Goal: Information Seeking & Learning: Find specific fact

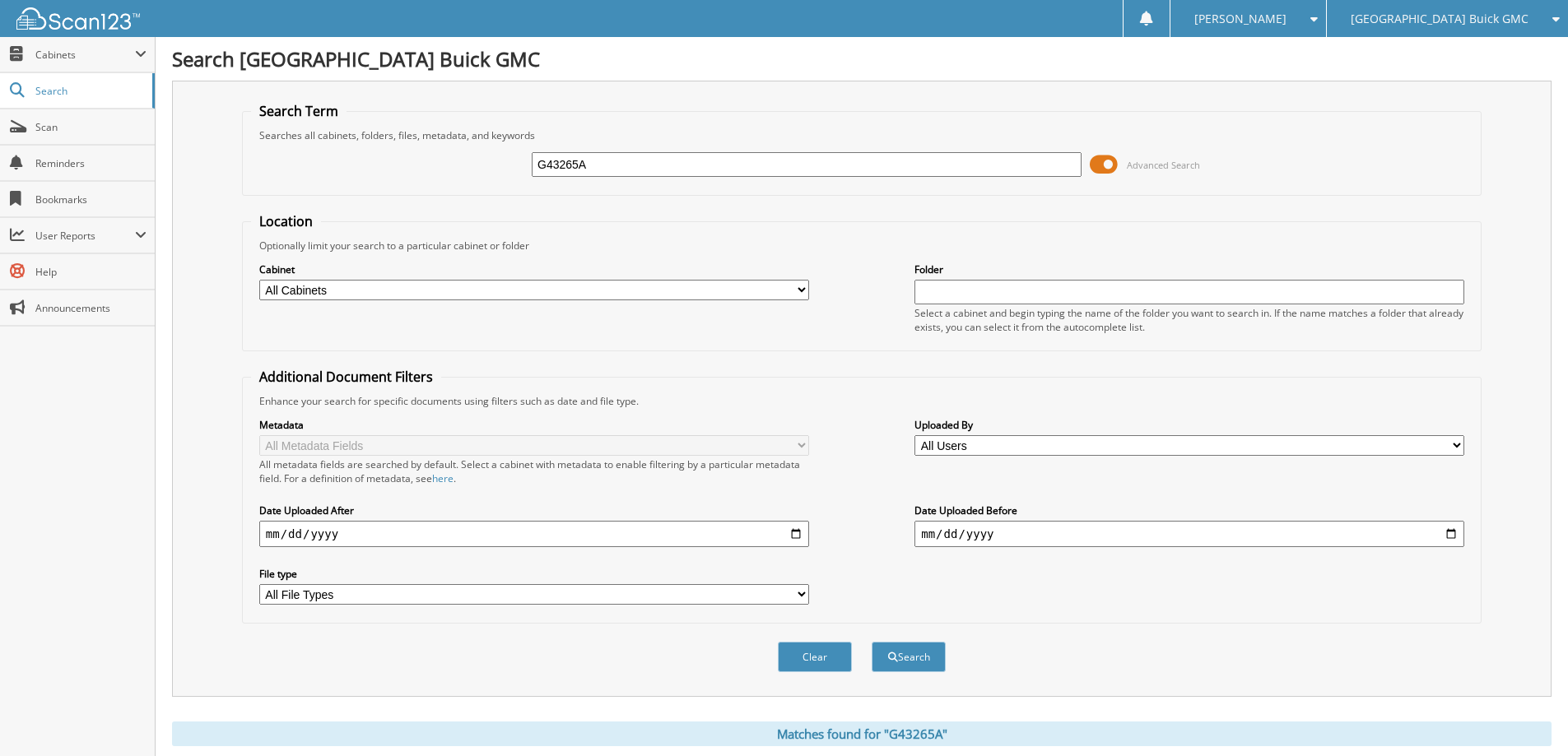
click at [853, 167] on input "G43265A" at bounding box center [806, 164] width 550 height 25
type input "G43129B"
click at [872, 641] on button "Search" at bounding box center [909, 656] width 74 height 30
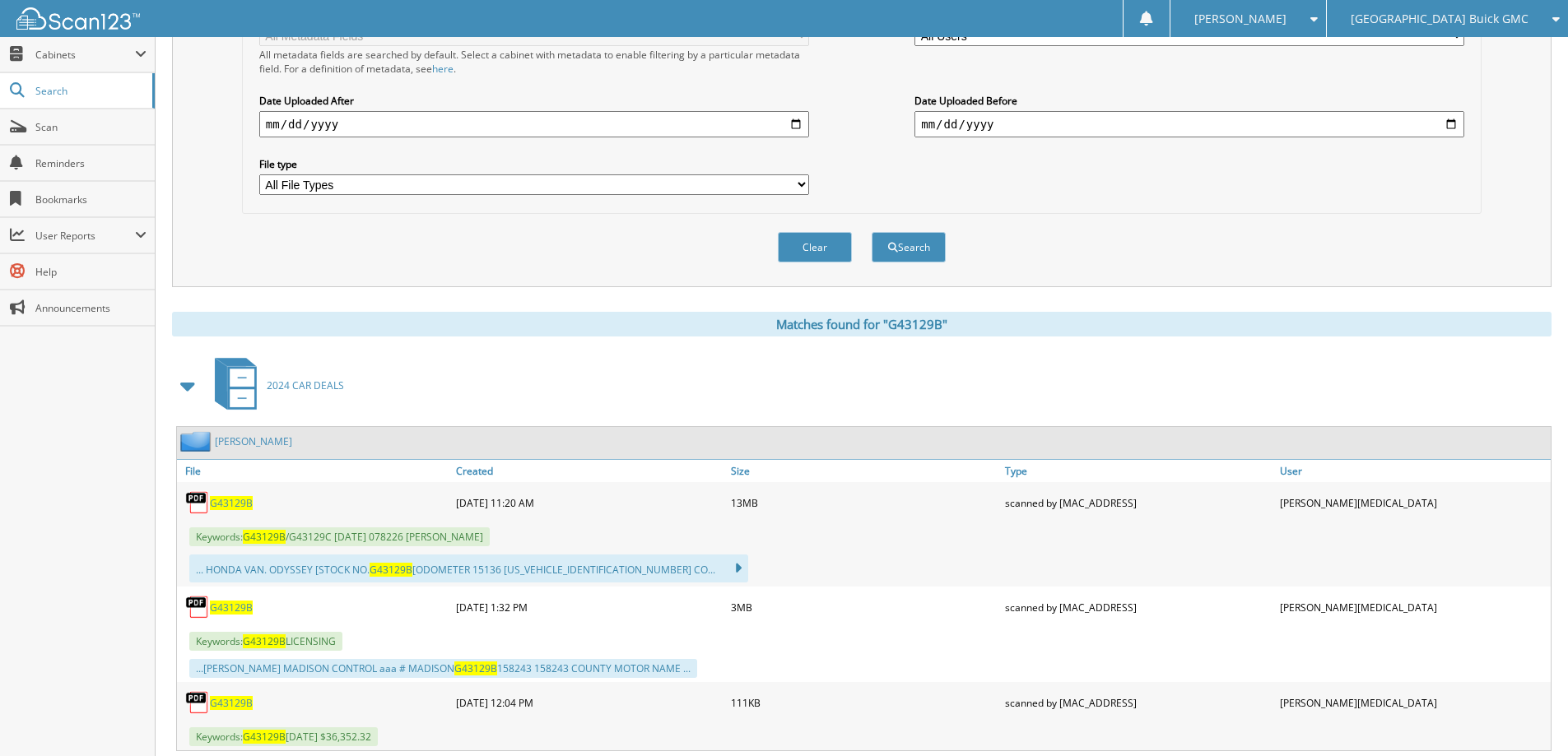
scroll to position [411, 0]
click at [230, 605] on span "G43129B" at bounding box center [231, 606] width 43 height 14
click at [238, 500] on span "G43129B" at bounding box center [231, 501] width 43 height 14
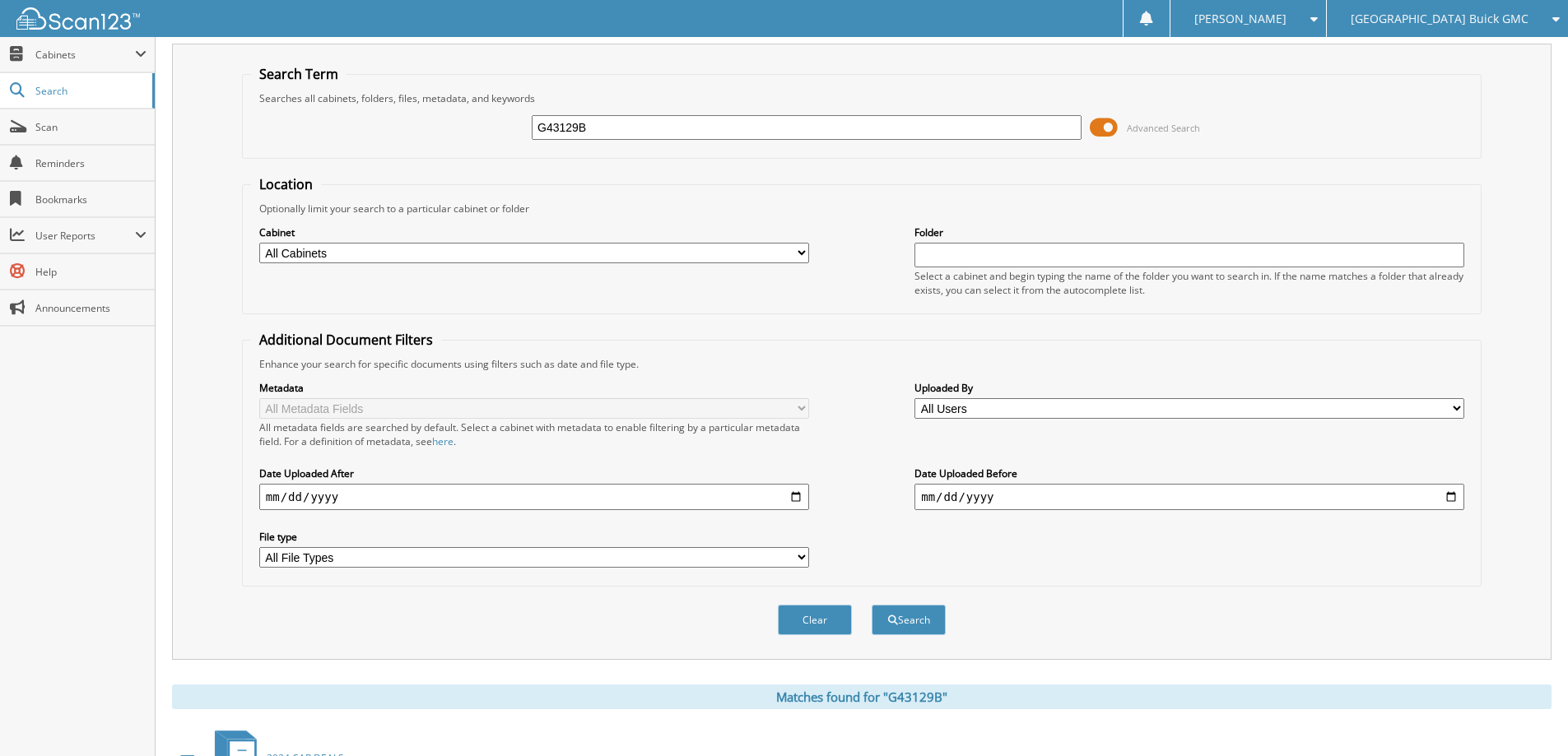
scroll to position [0, 0]
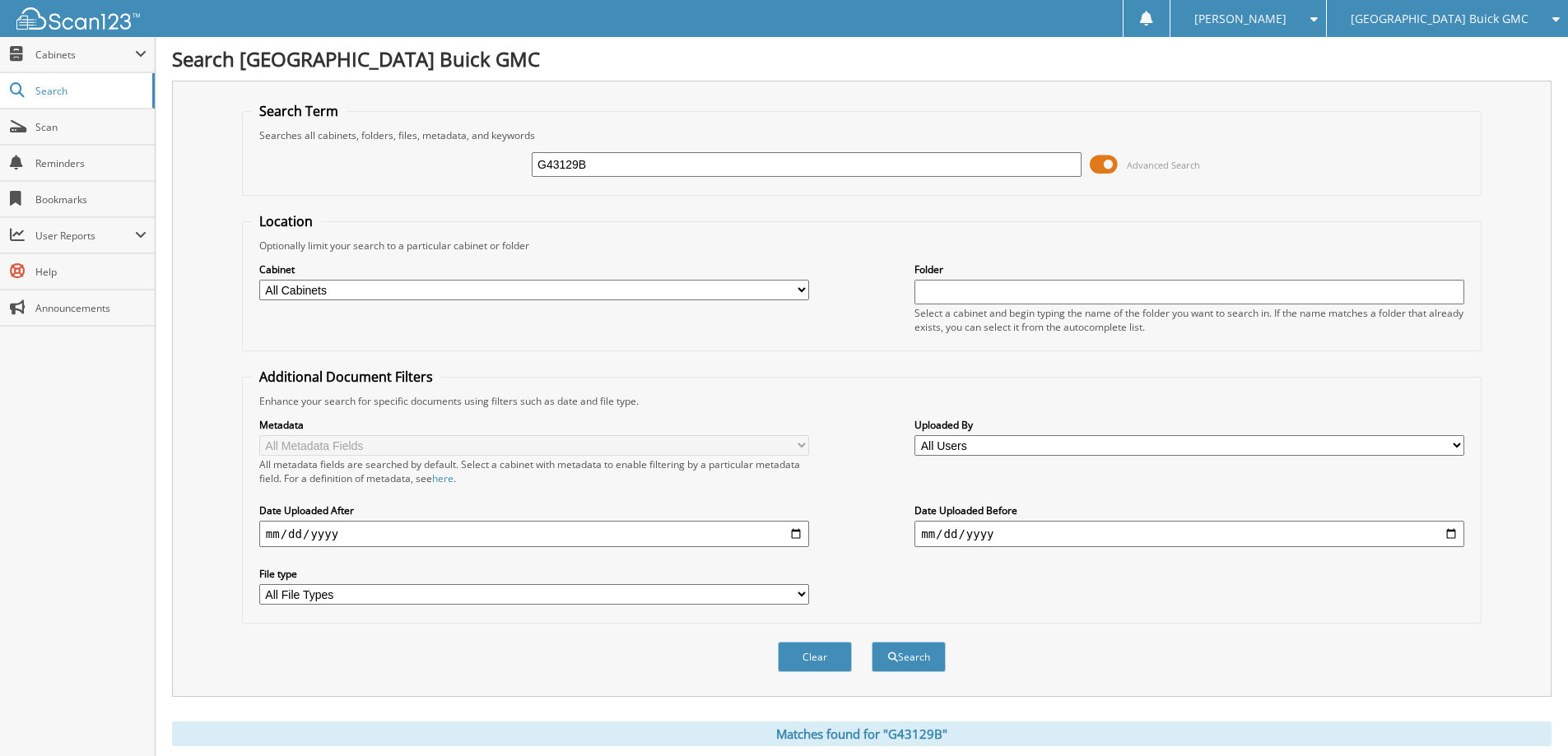
click at [758, 168] on input "G43129B" at bounding box center [806, 164] width 550 height 25
type input "G43075A"
click at [872, 641] on button "Search" at bounding box center [909, 656] width 74 height 30
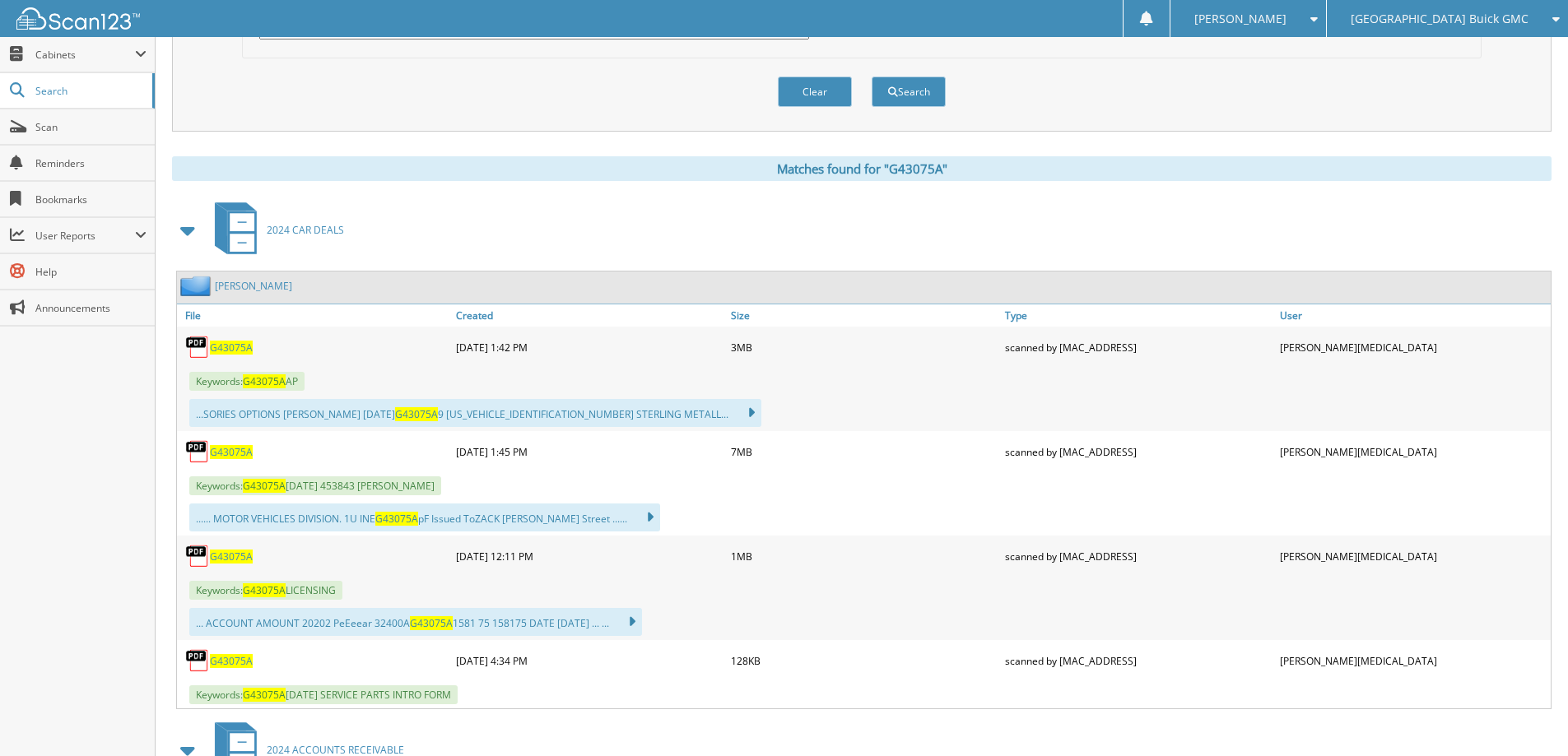
scroll to position [576, 0]
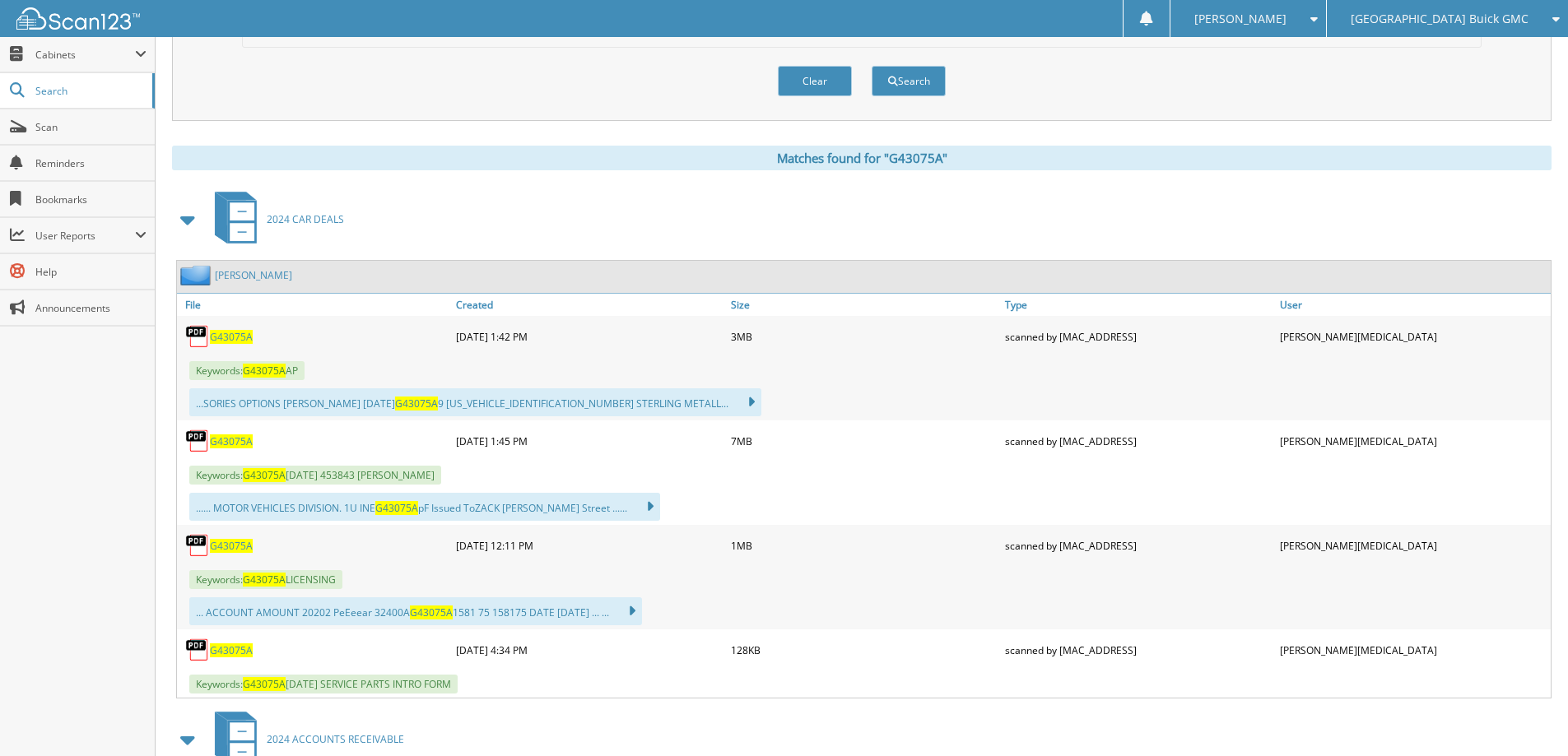
click at [232, 549] on span "G43075A" at bounding box center [231, 545] width 43 height 14
click at [244, 331] on span "G43075A" at bounding box center [231, 337] width 43 height 14
click at [232, 444] on span "G43075A" at bounding box center [231, 440] width 43 height 14
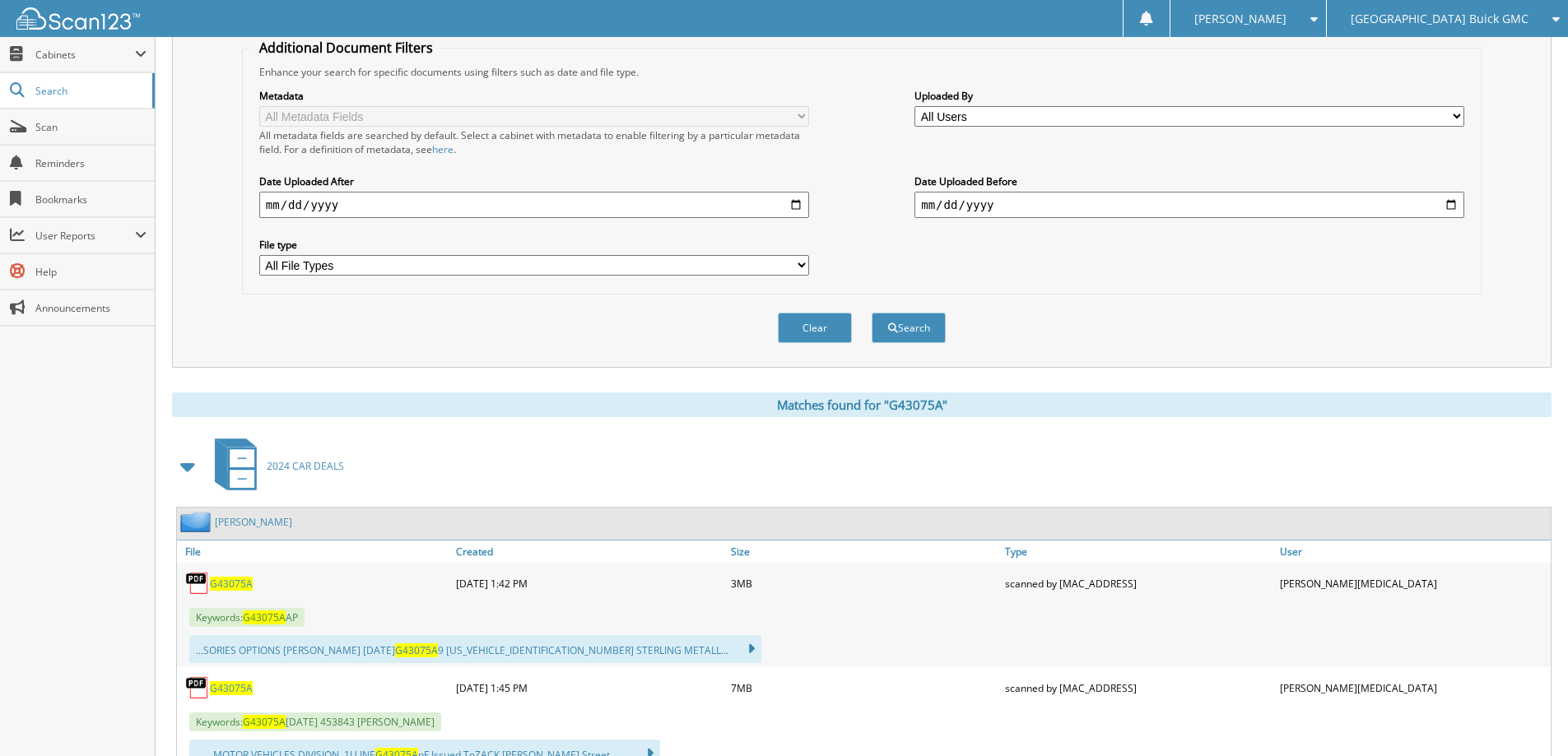
scroll to position [0, 0]
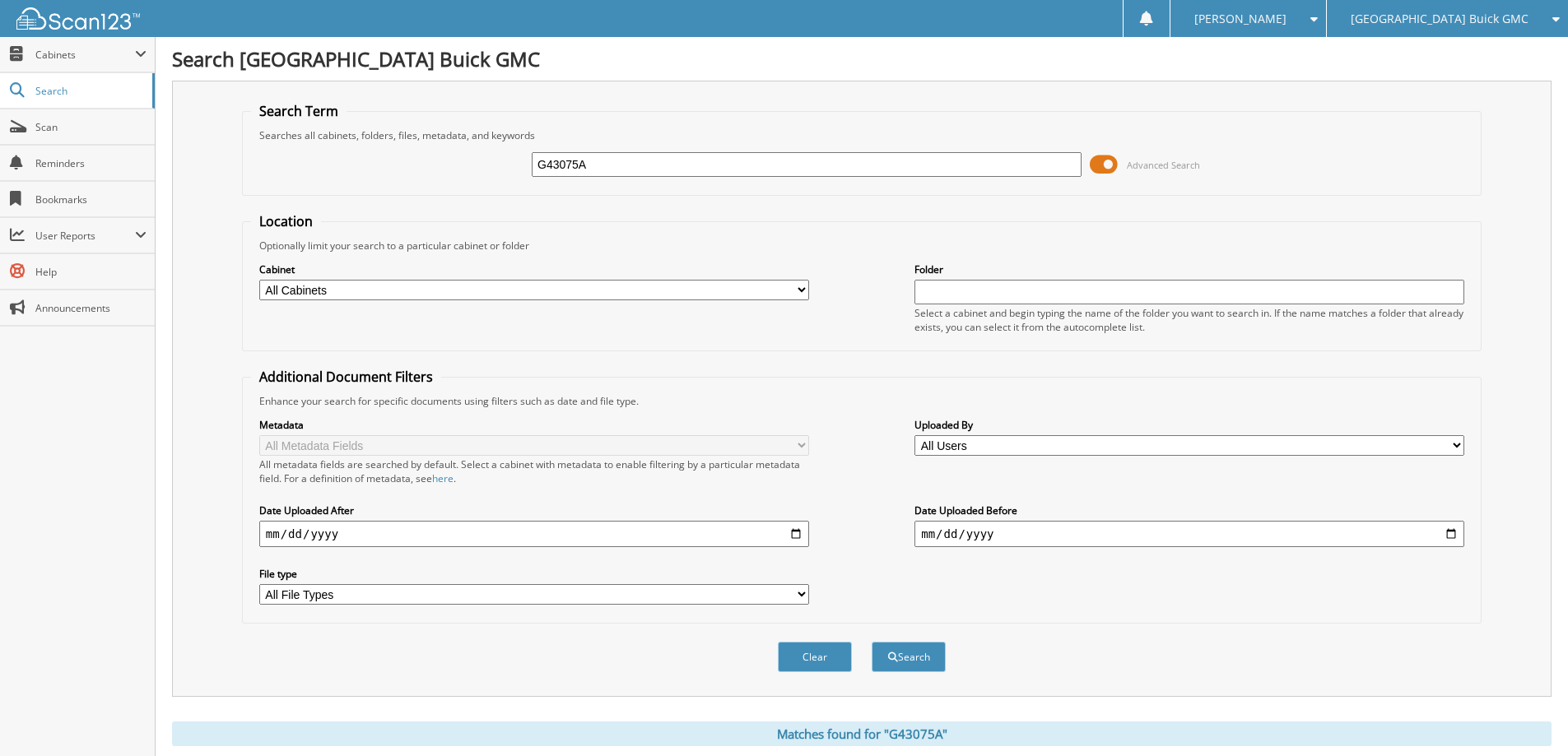
click at [833, 171] on input "G43075A" at bounding box center [806, 164] width 550 height 25
type input "B42661A"
click at [872, 641] on button "Search" at bounding box center [909, 656] width 74 height 30
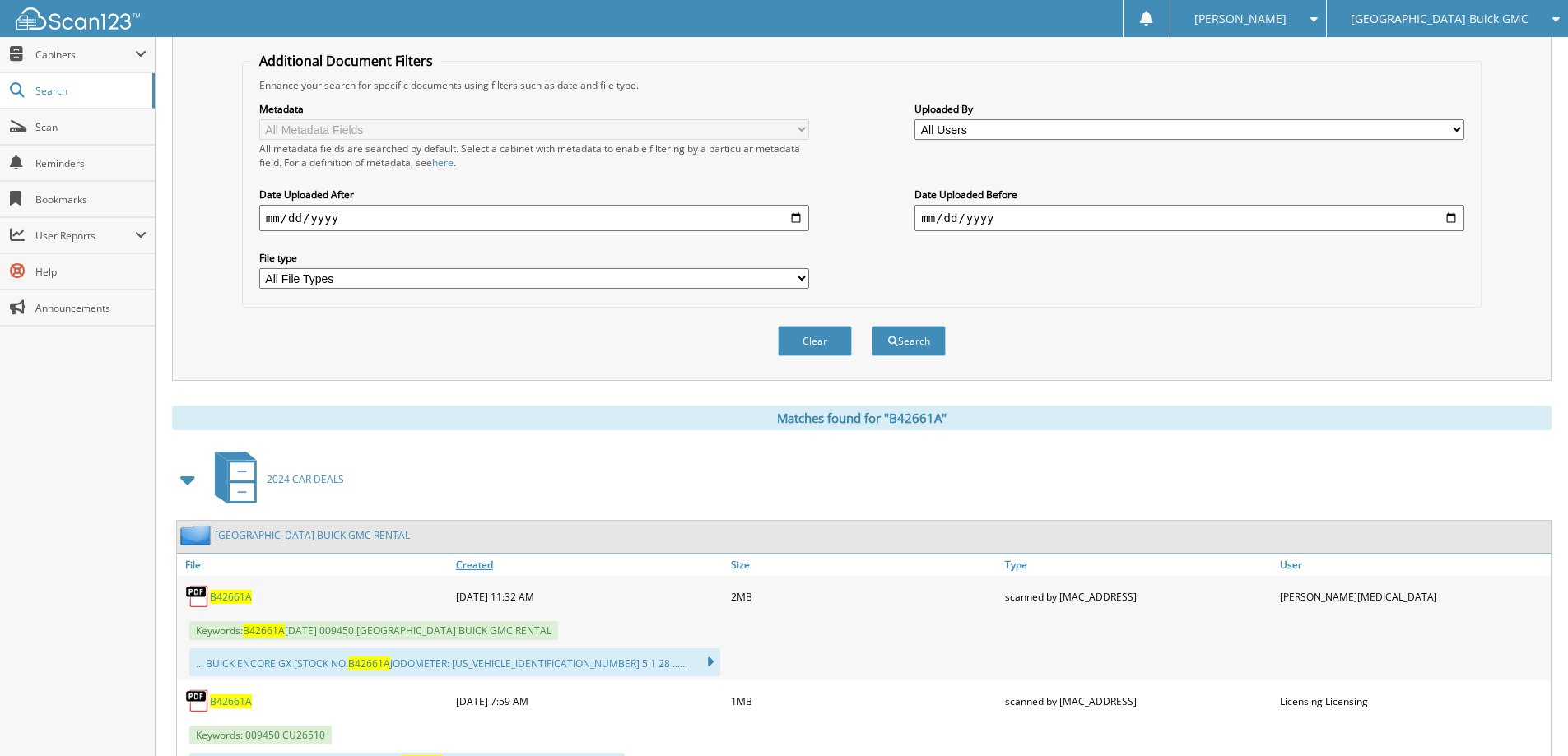
scroll to position [411, 0]
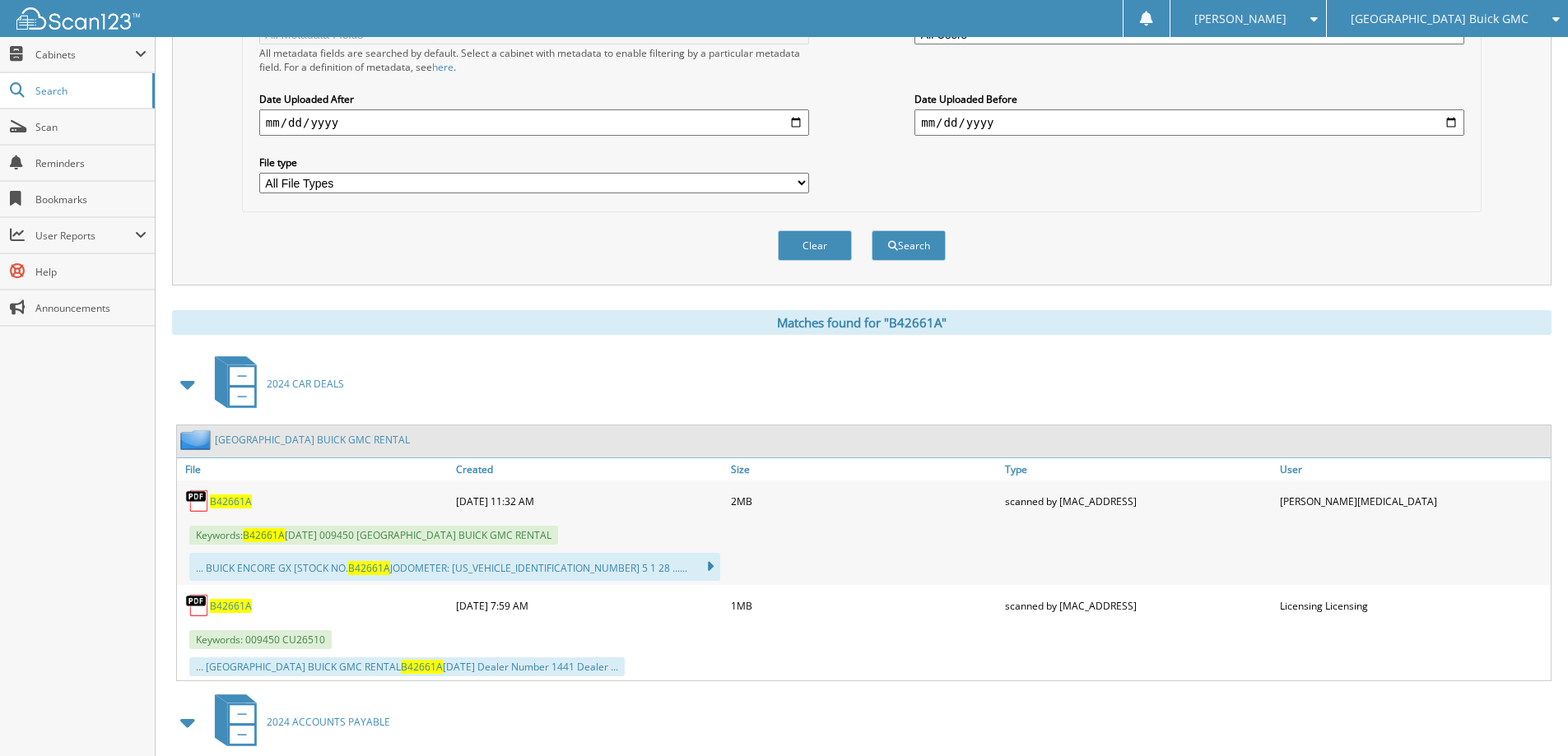
click at [232, 498] on span "B42661A" at bounding box center [231, 501] width 42 height 14
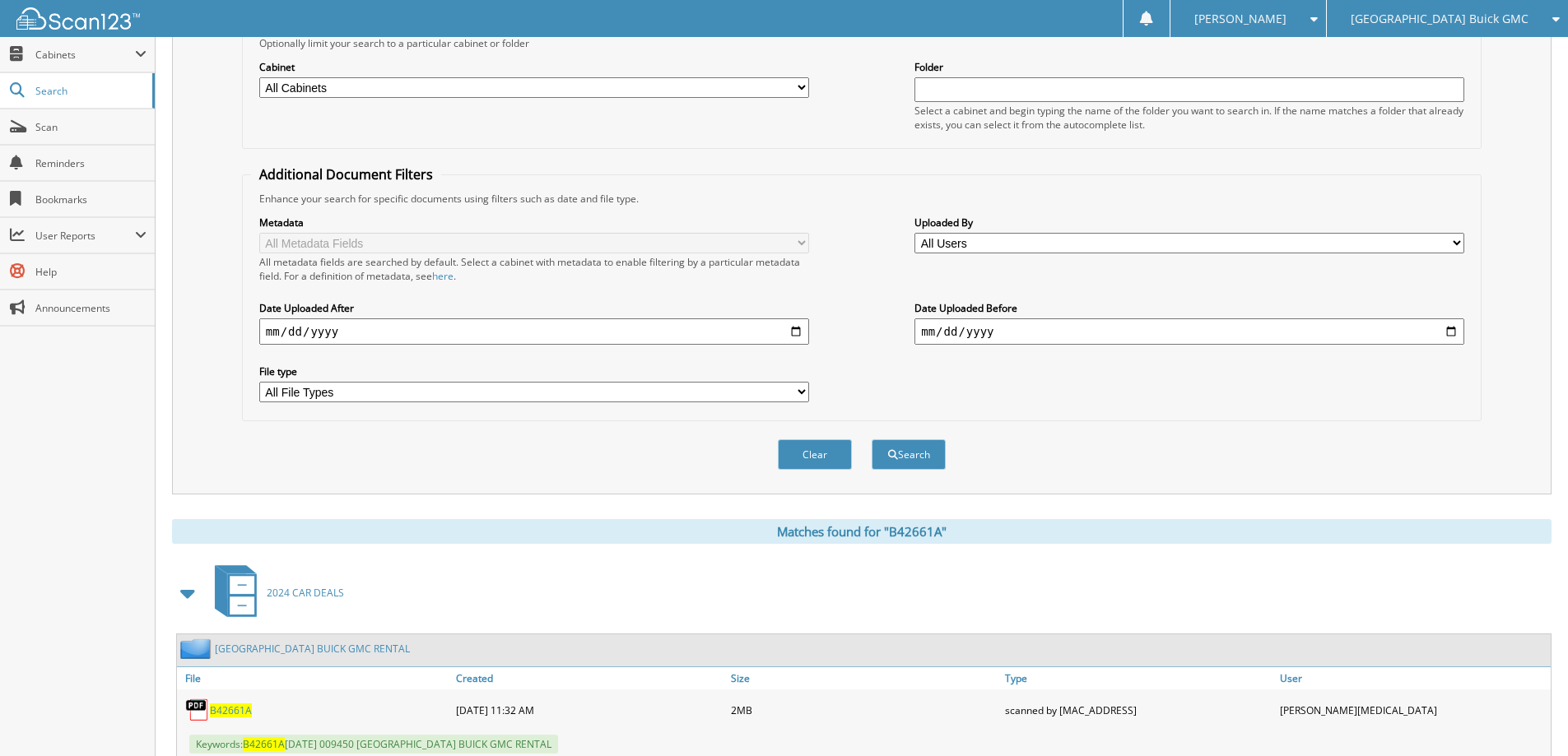
scroll to position [83, 0]
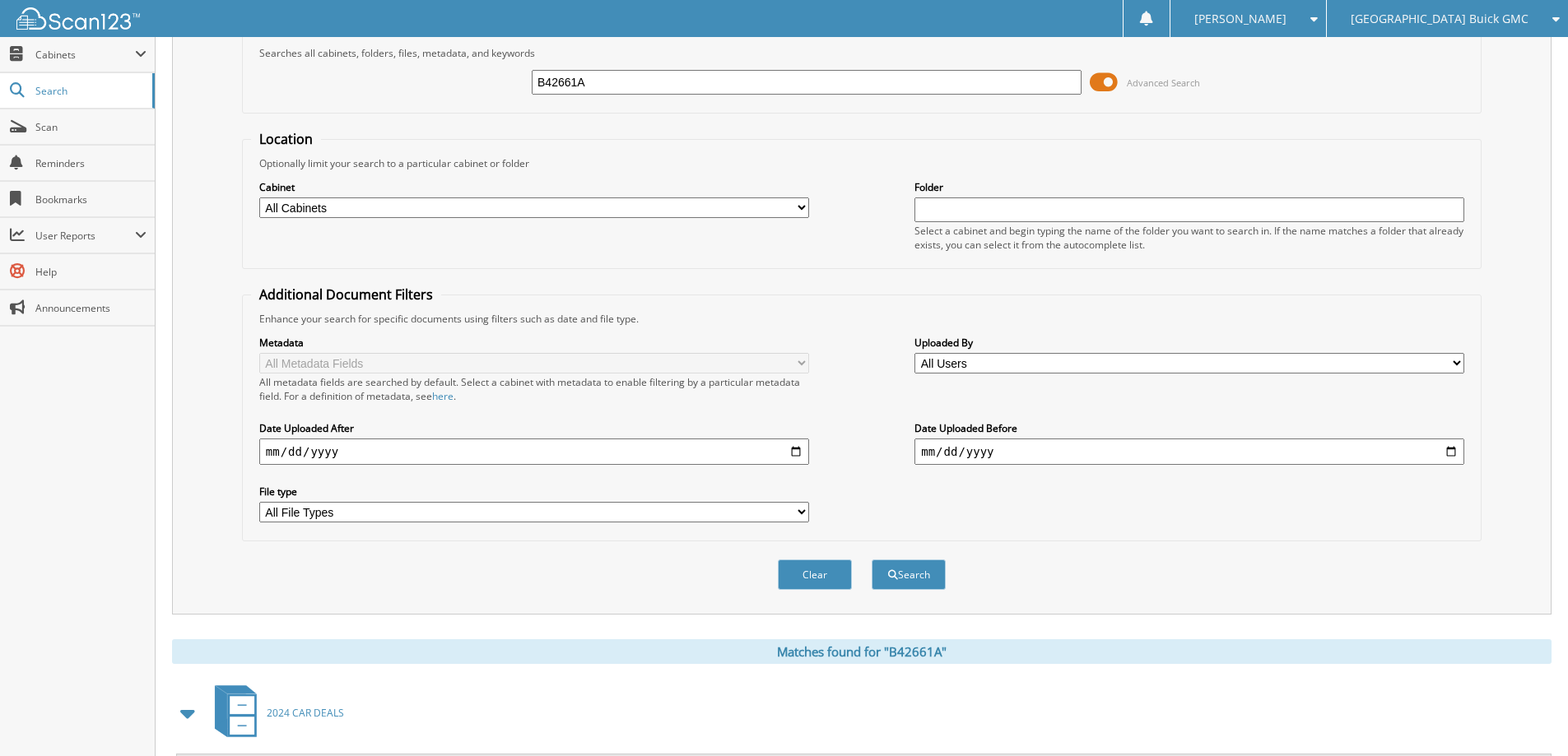
click at [758, 85] on input "B42661A" at bounding box center [806, 82] width 550 height 25
type input "G42846B"
click at [872, 560] on button "Search" at bounding box center [909, 574] width 74 height 30
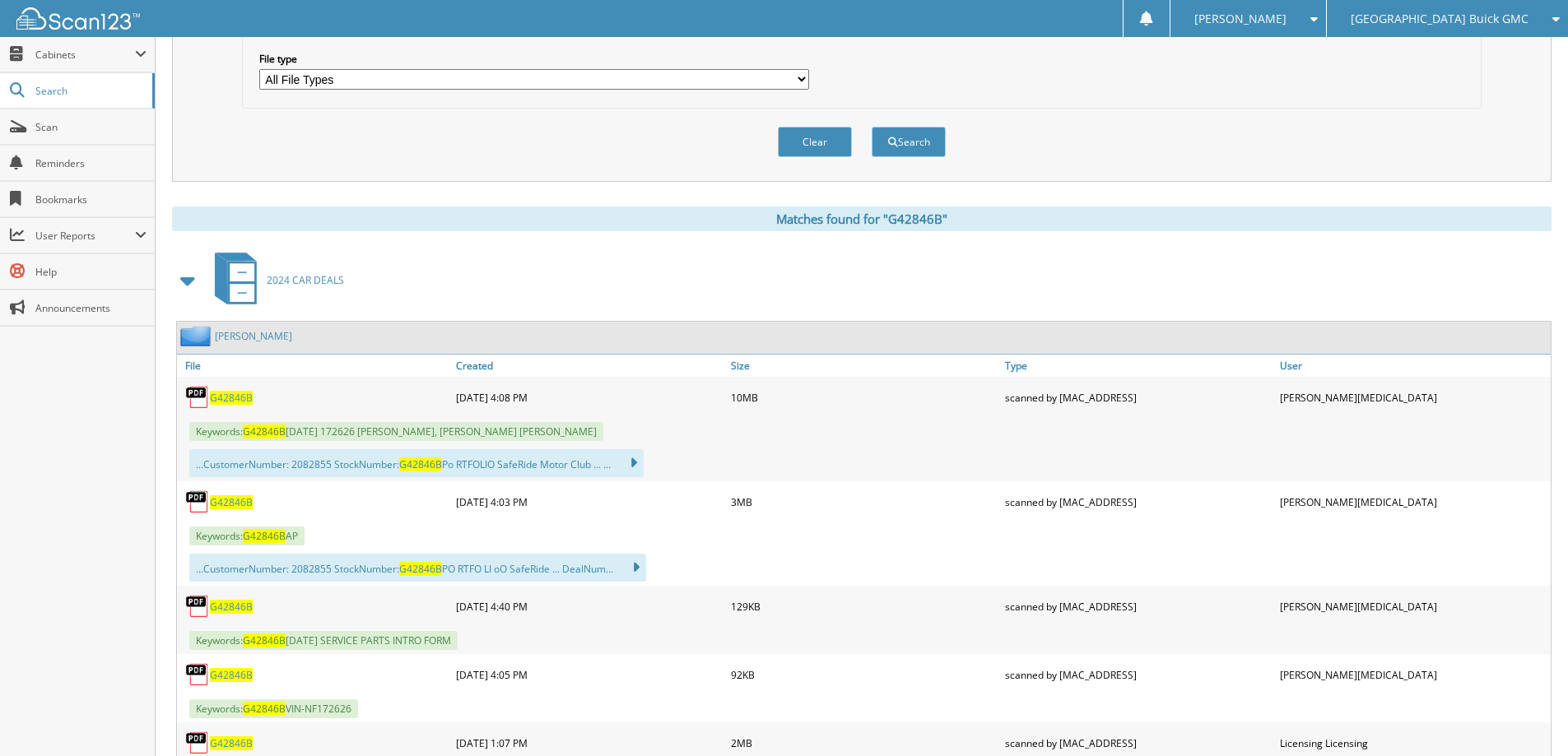
scroll to position [576, 0]
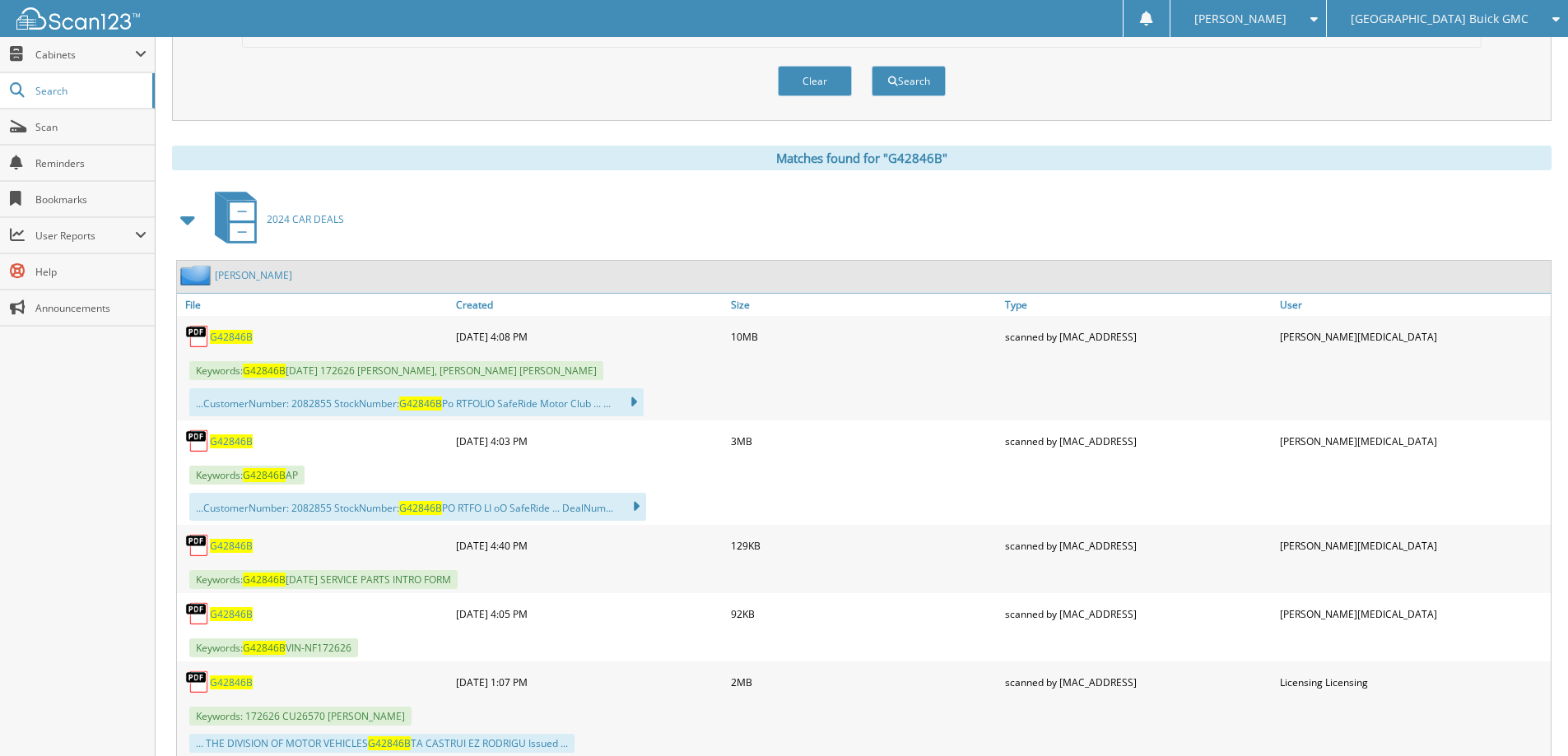
click at [230, 330] on link "G42846B" at bounding box center [231, 337] width 43 height 14
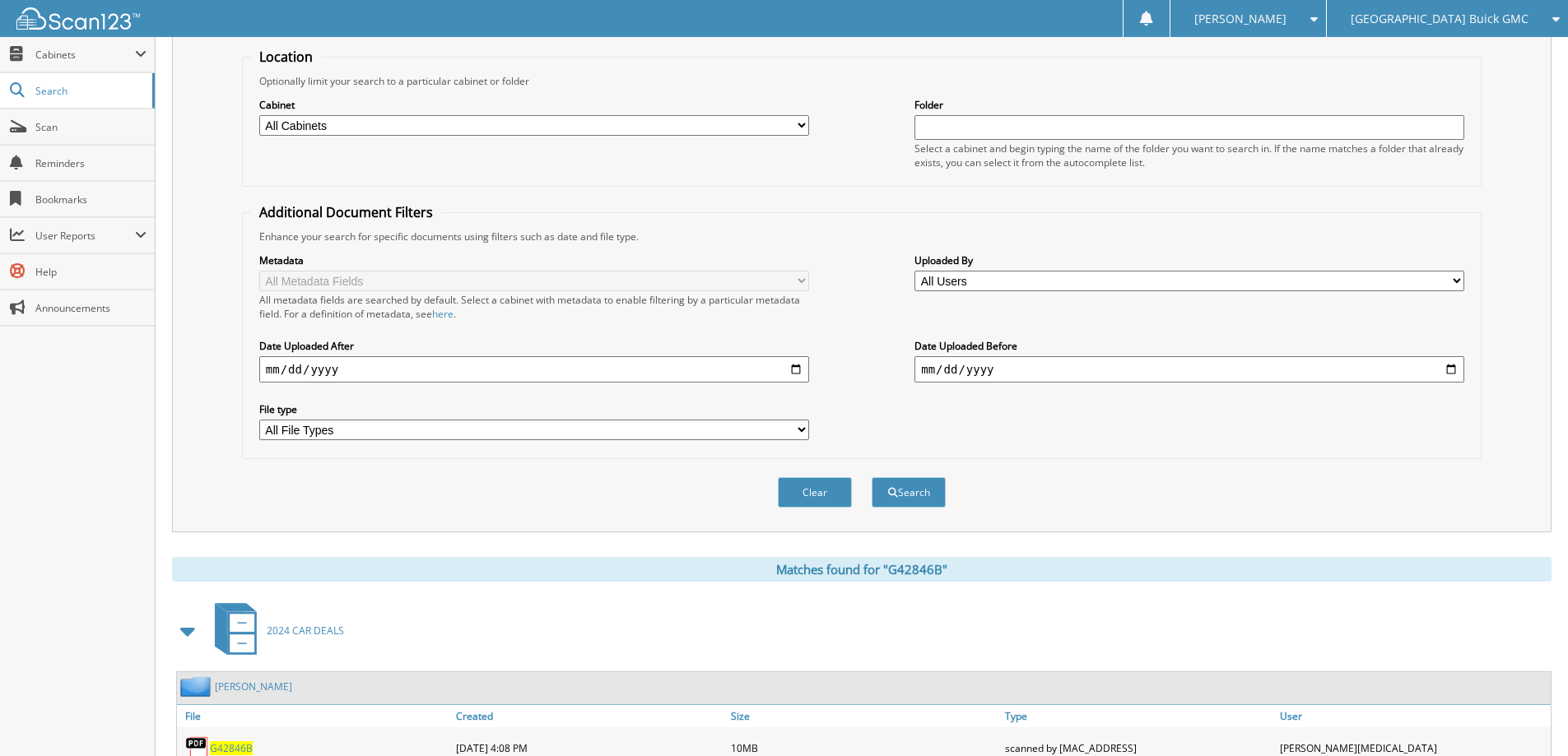
scroll to position [0, 0]
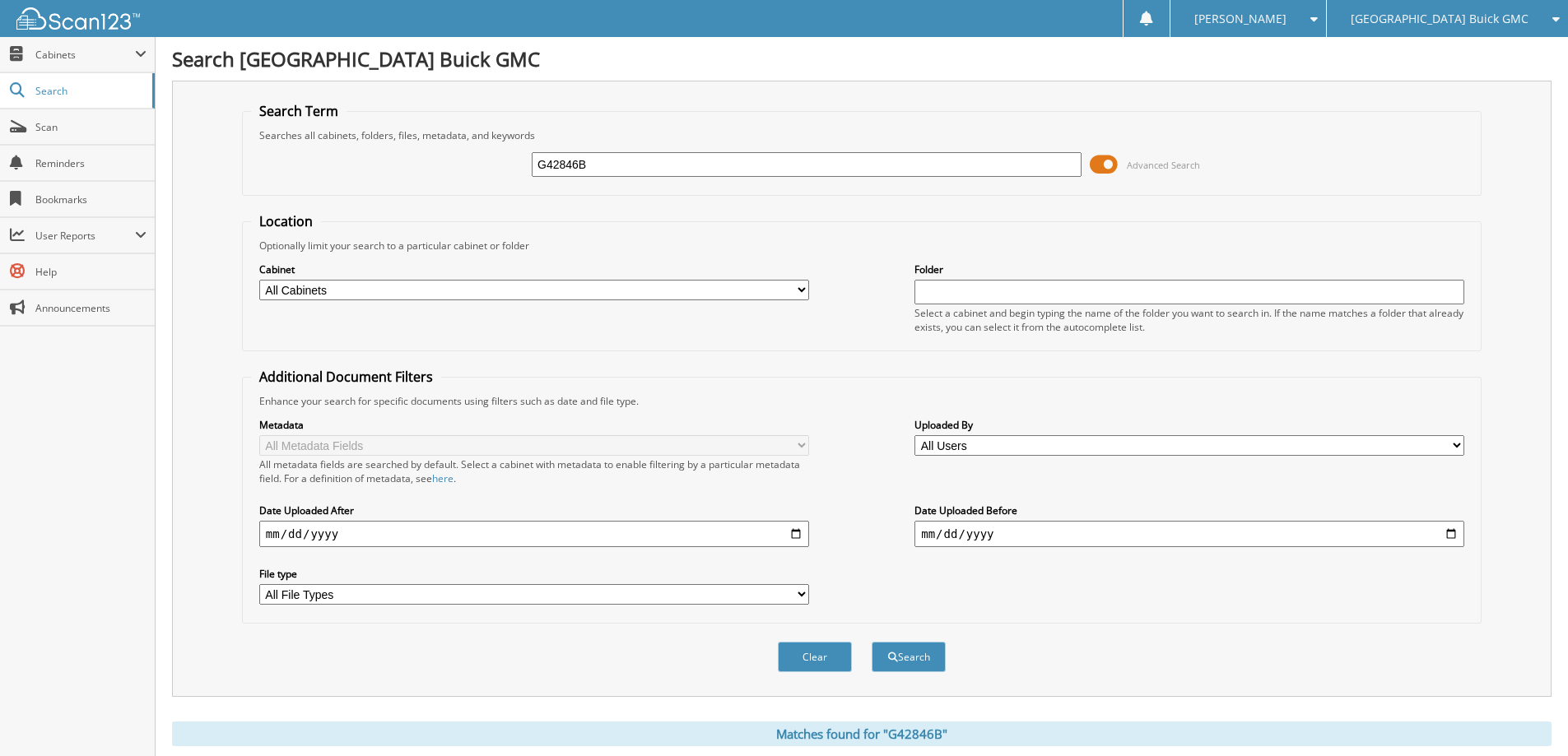
click at [773, 161] on input "G42846B" at bounding box center [806, 164] width 550 height 25
type input "G43107B"
click at [872, 641] on button "Search" at bounding box center [909, 656] width 74 height 30
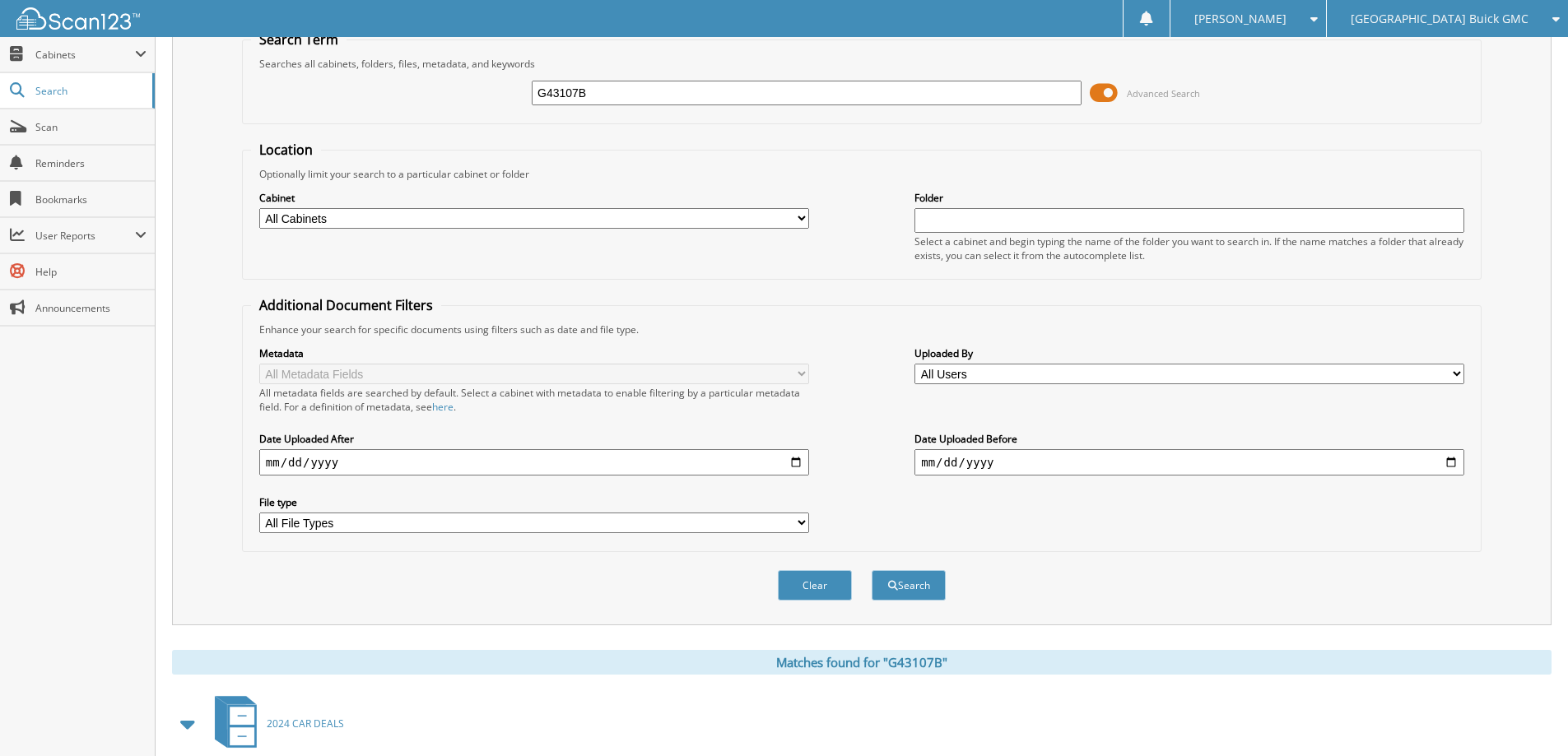
scroll to position [411, 0]
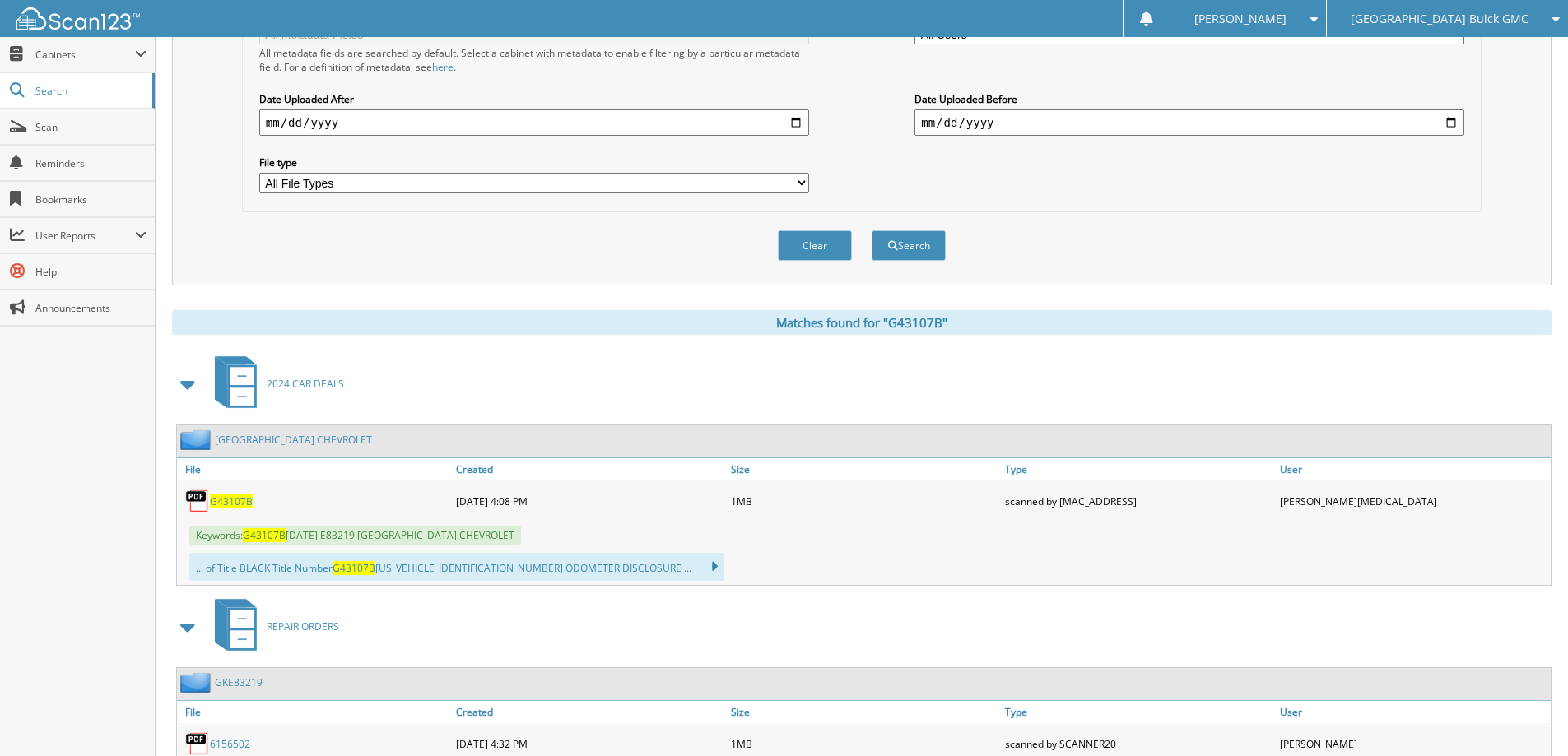
click at [217, 500] on span "G43107B" at bounding box center [231, 501] width 43 height 14
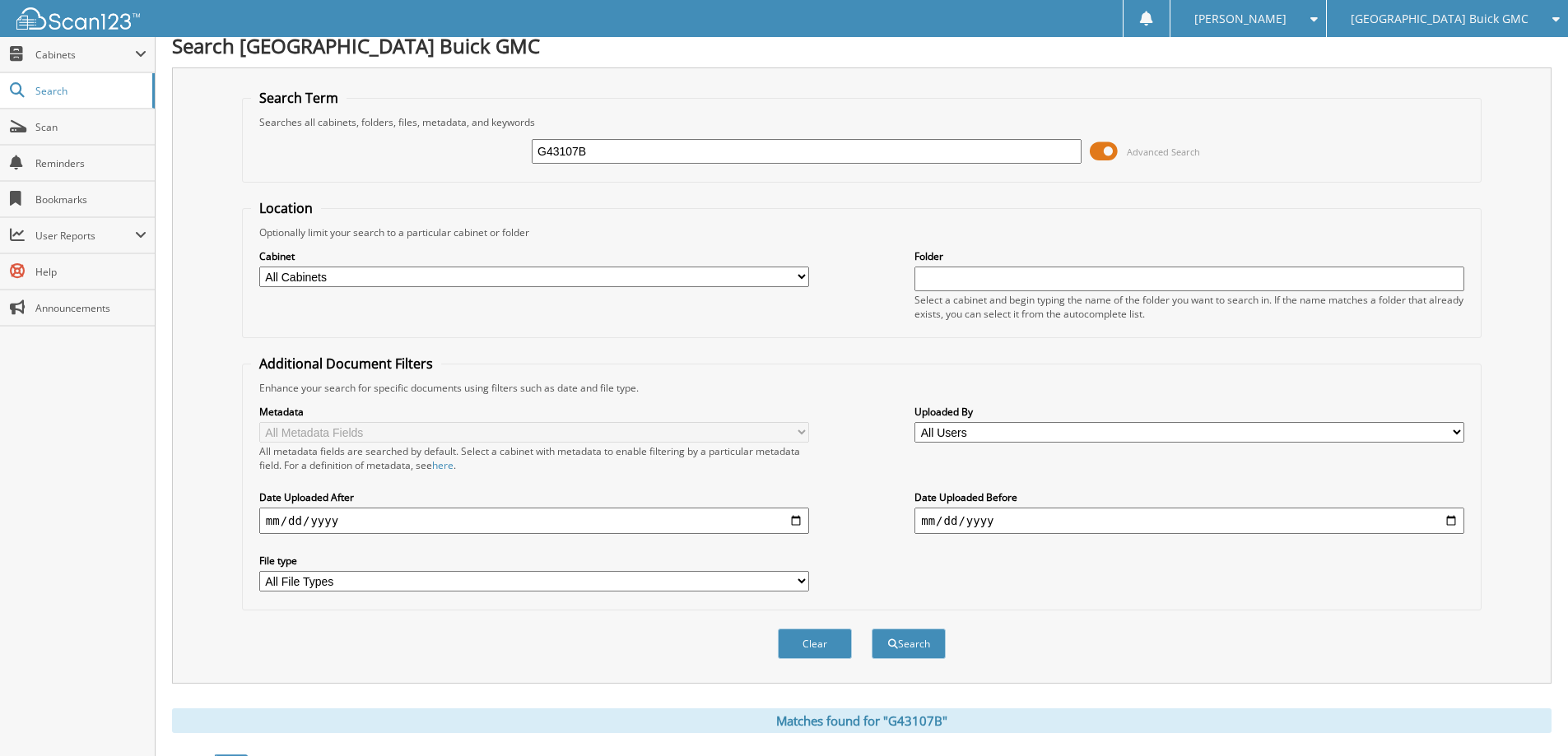
scroll to position [0, 0]
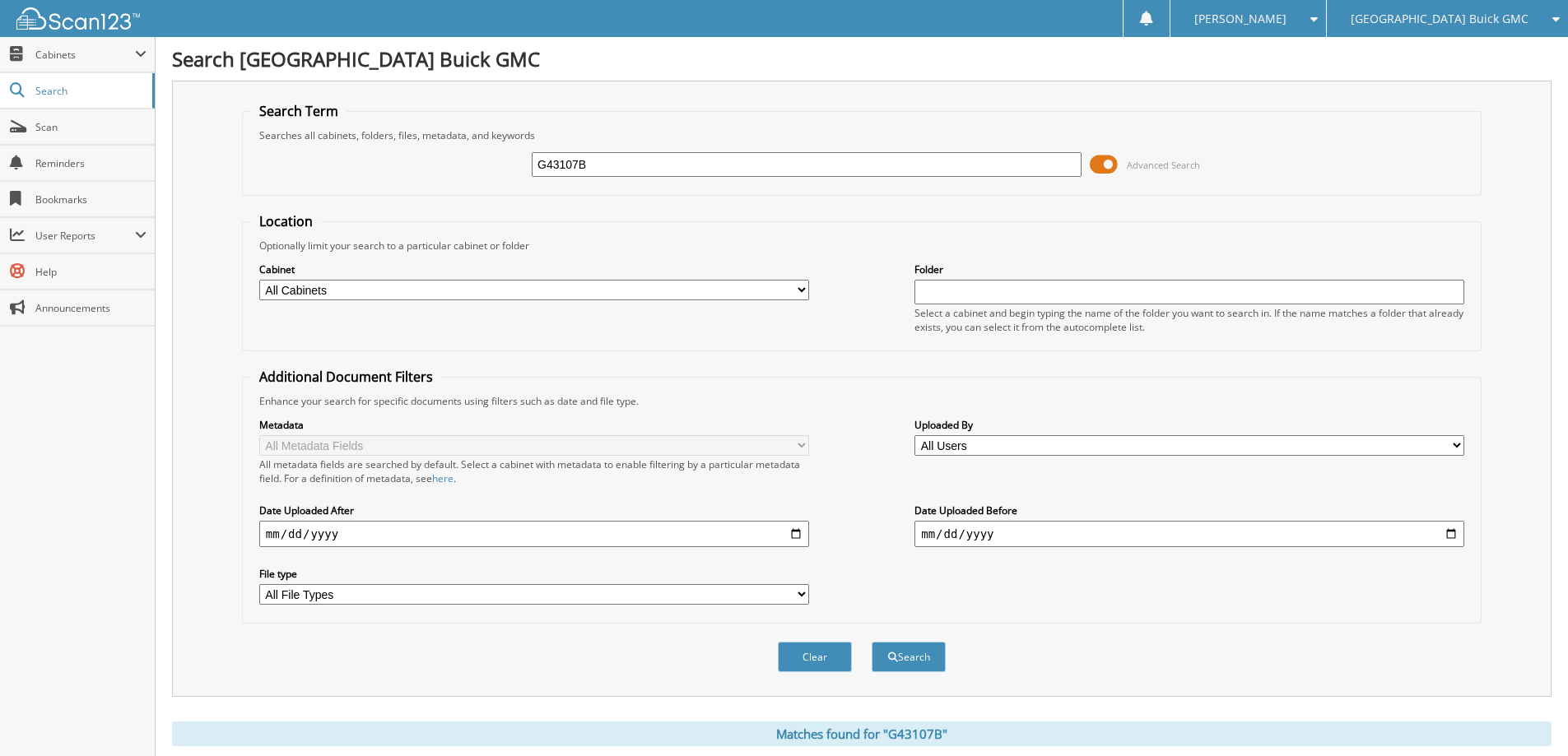
click at [824, 165] on input "G43107B" at bounding box center [806, 164] width 550 height 25
type input "G42659A"
click at [872, 641] on button "Search" at bounding box center [909, 656] width 74 height 30
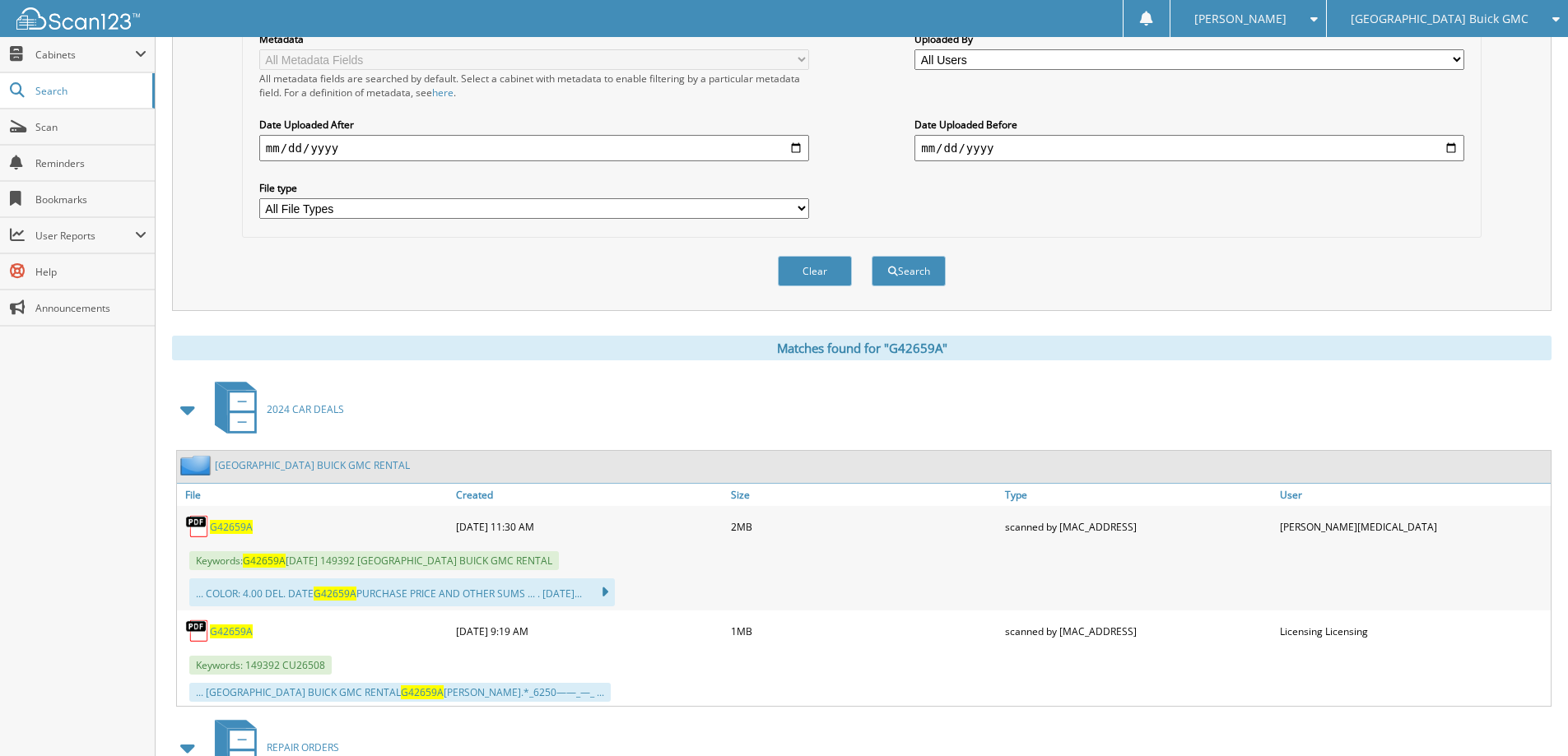
scroll to position [411, 0]
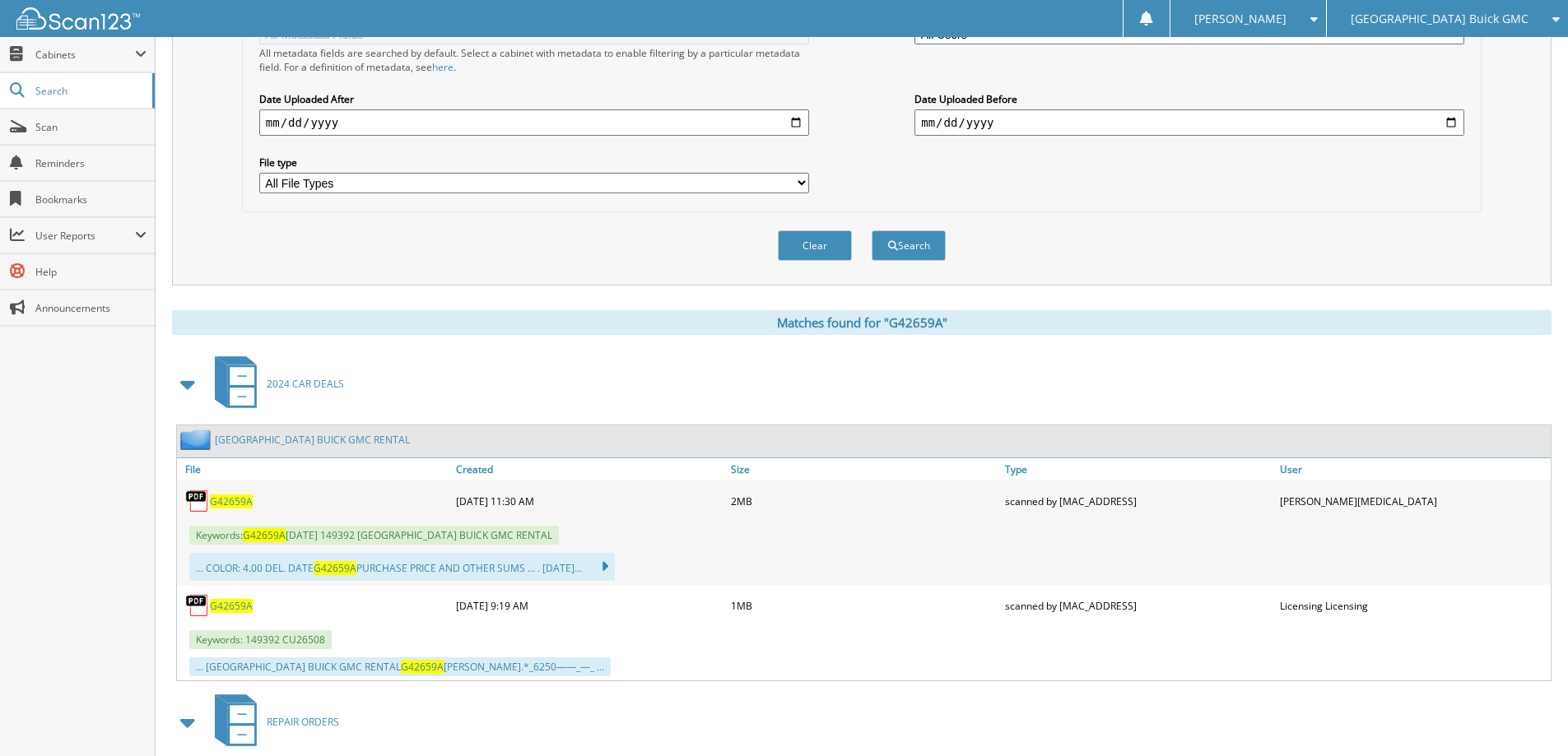
click at [219, 502] on span "G42659A" at bounding box center [231, 501] width 43 height 14
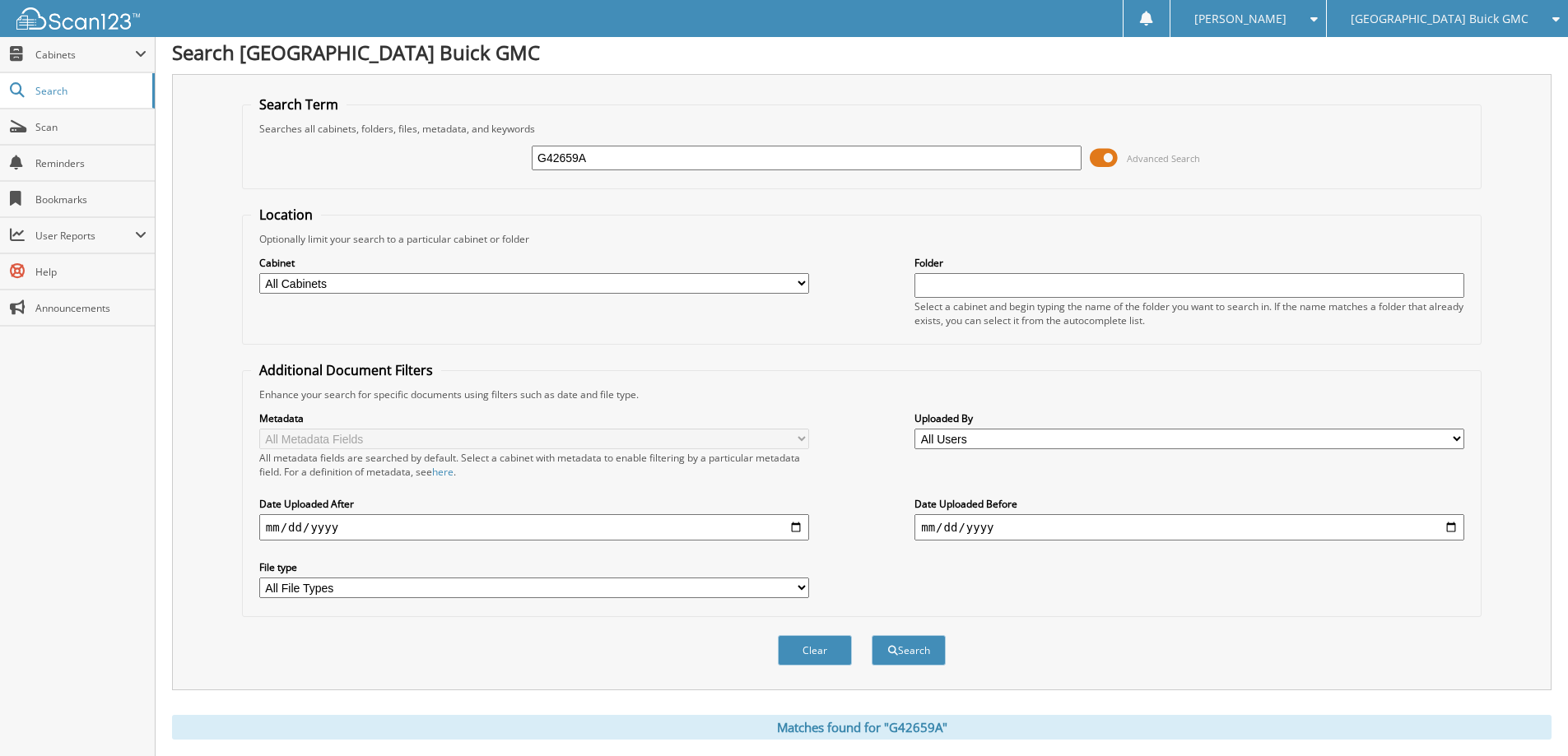
scroll to position [0, 0]
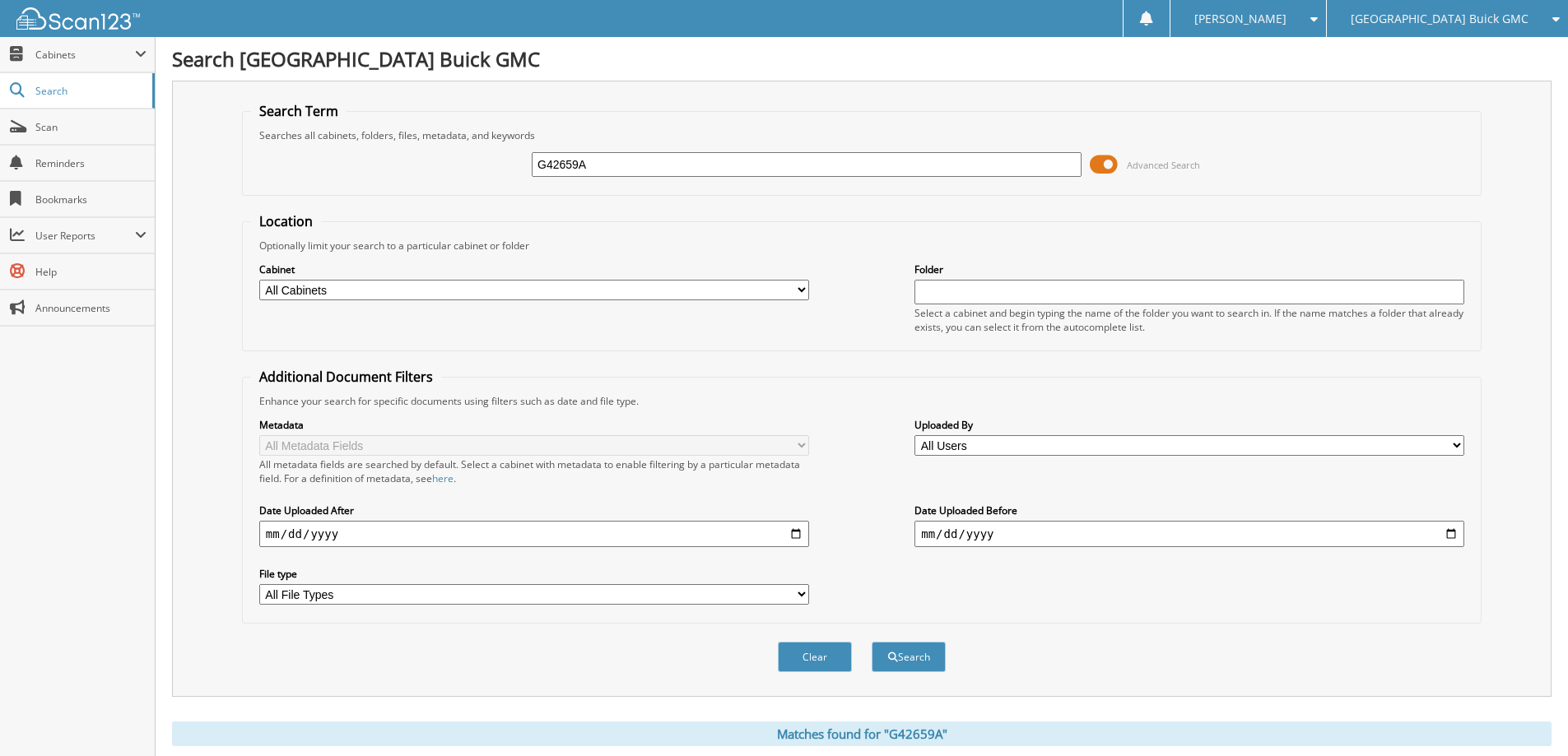
click at [745, 163] on input "G42659A" at bounding box center [806, 164] width 550 height 25
type input "B42640A"
click at [872, 641] on button "Search" at bounding box center [909, 656] width 74 height 30
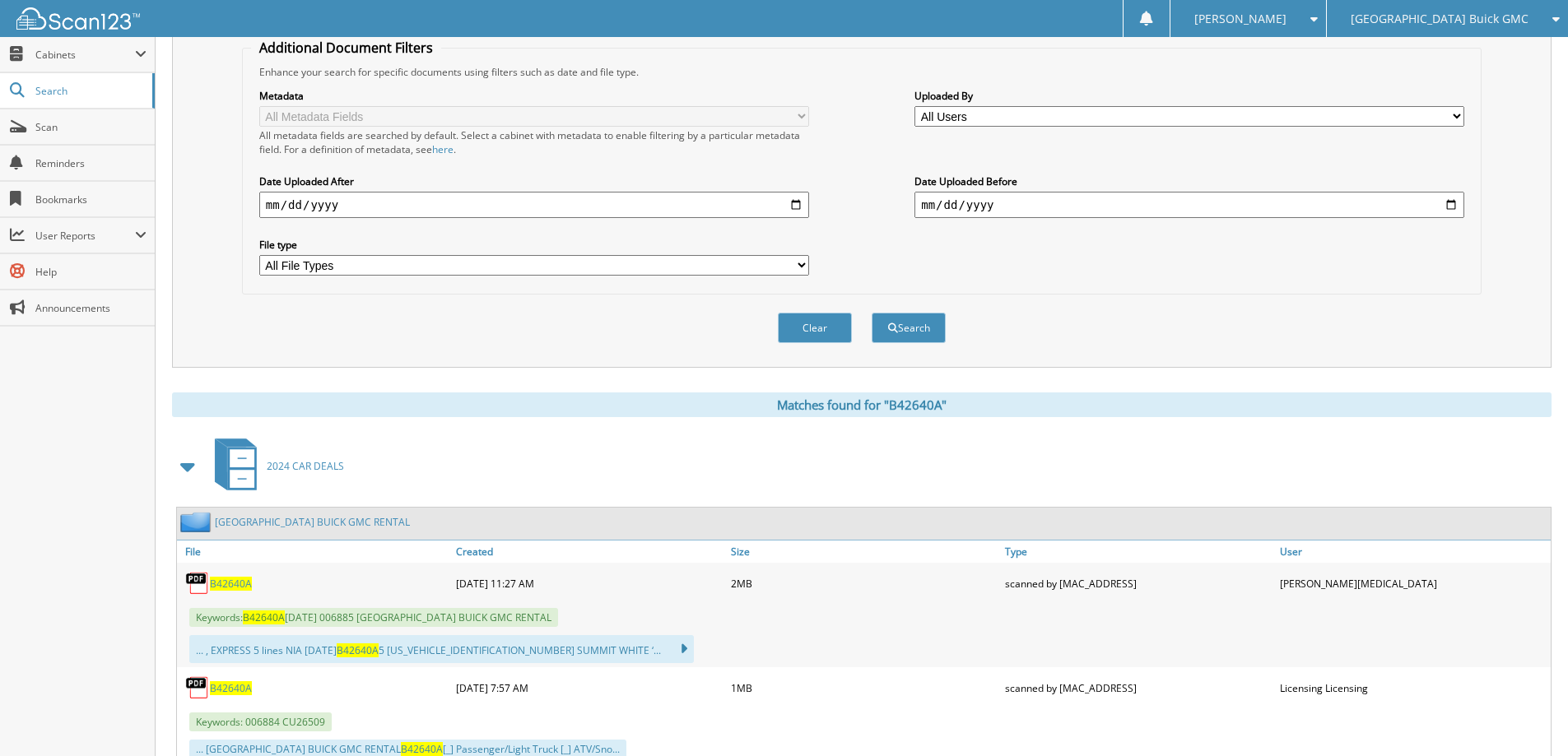
scroll to position [411, 0]
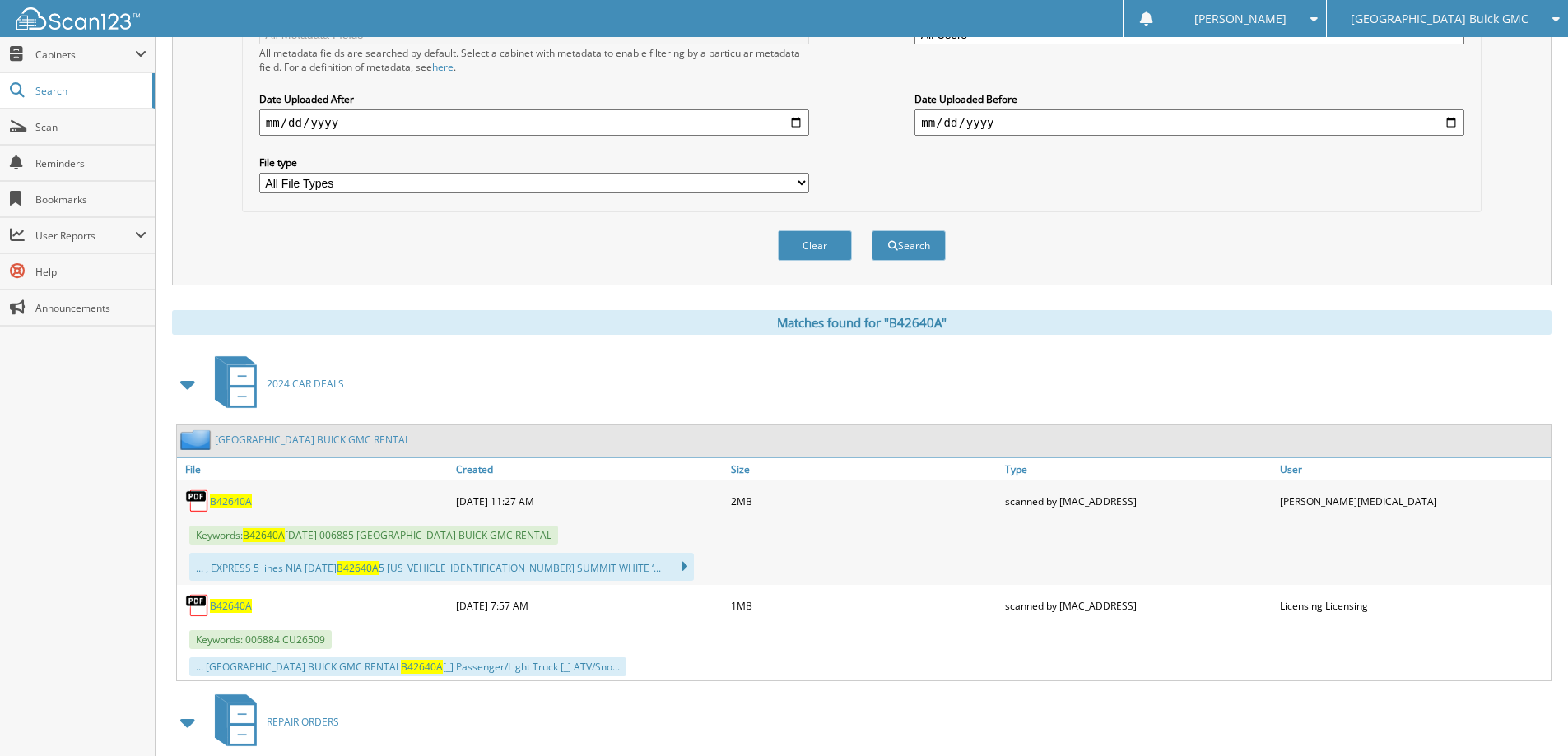
click at [227, 501] on span "B42640A" at bounding box center [231, 501] width 42 height 14
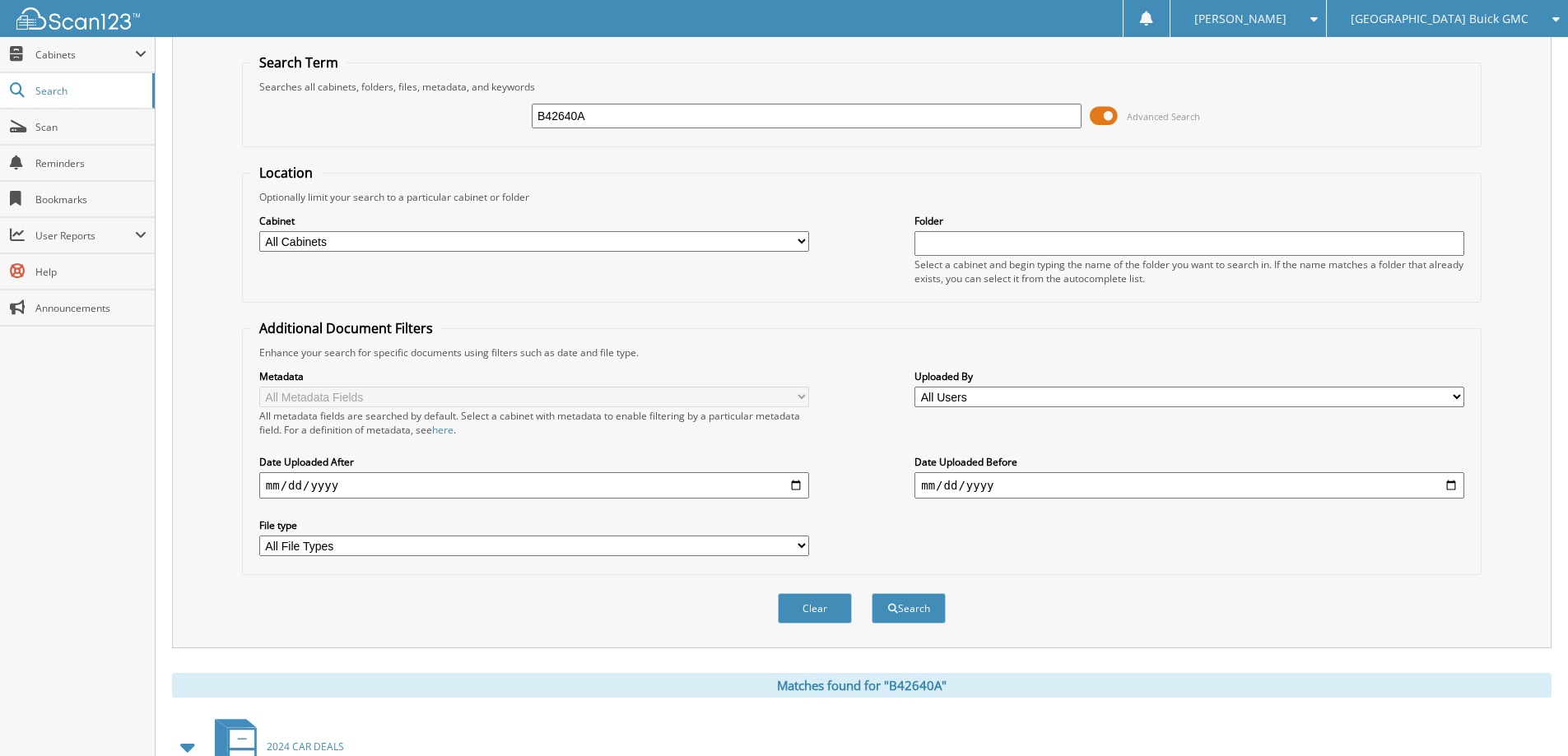
scroll to position [0, 0]
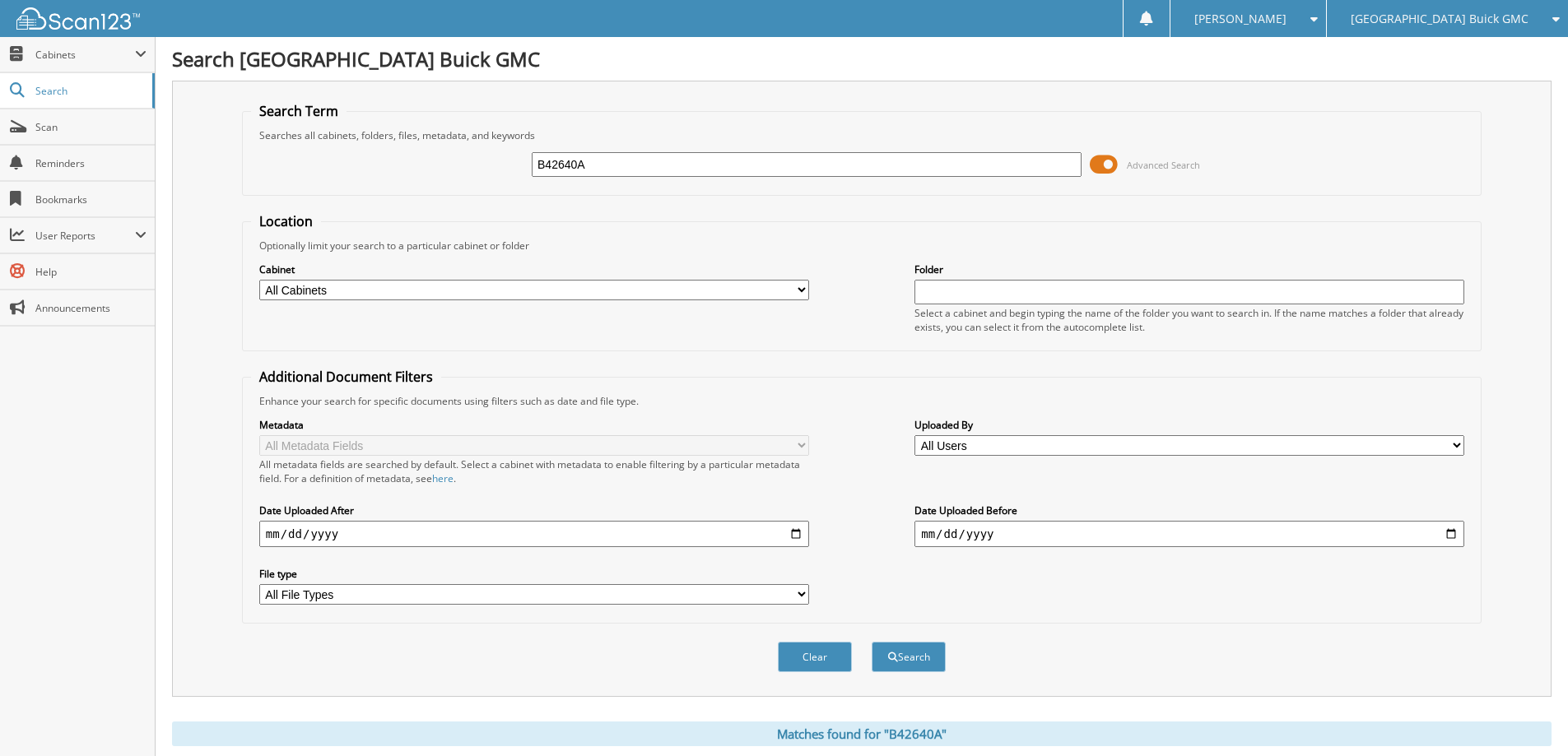
click at [610, 168] on input "B42640A" at bounding box center [806, 164] width 550 height 25
type input "G42724B"
click at [872, 641] on button "Search" at bounding box center [909, 656] width 74 height 30
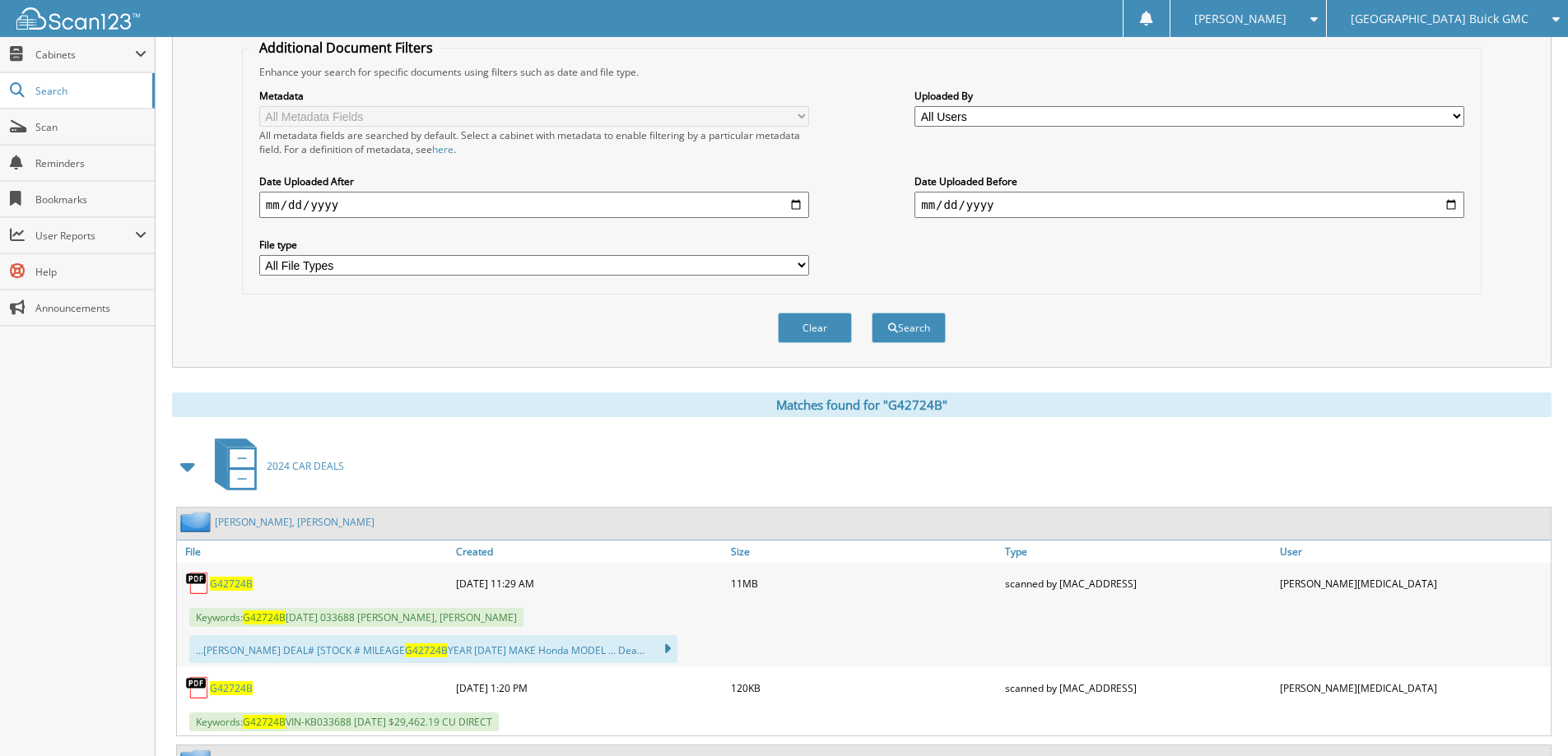
scroll to position [411, 0]
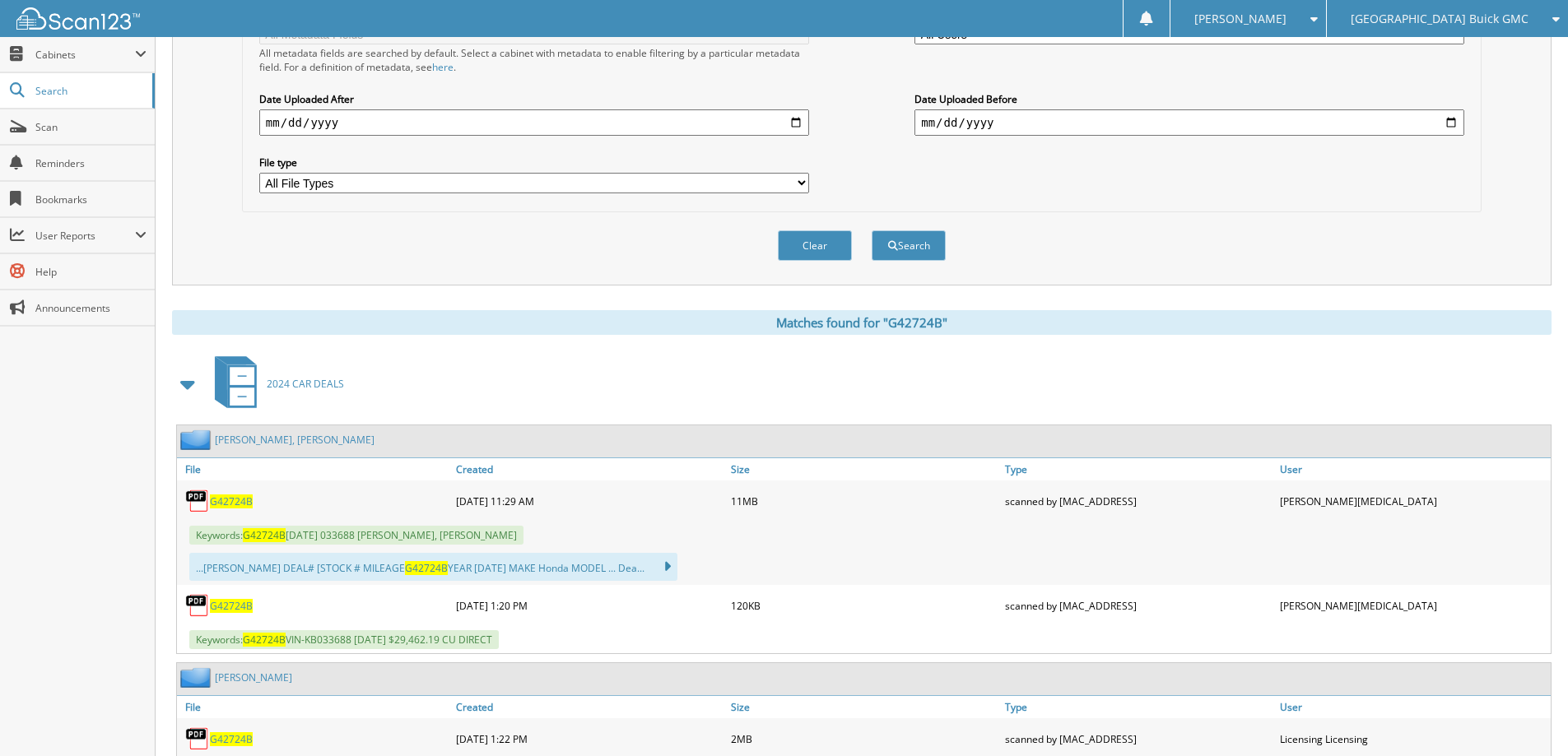
click at [228, 505] on span "G42724B" at bounding box center [231, 501] width 43 height 14
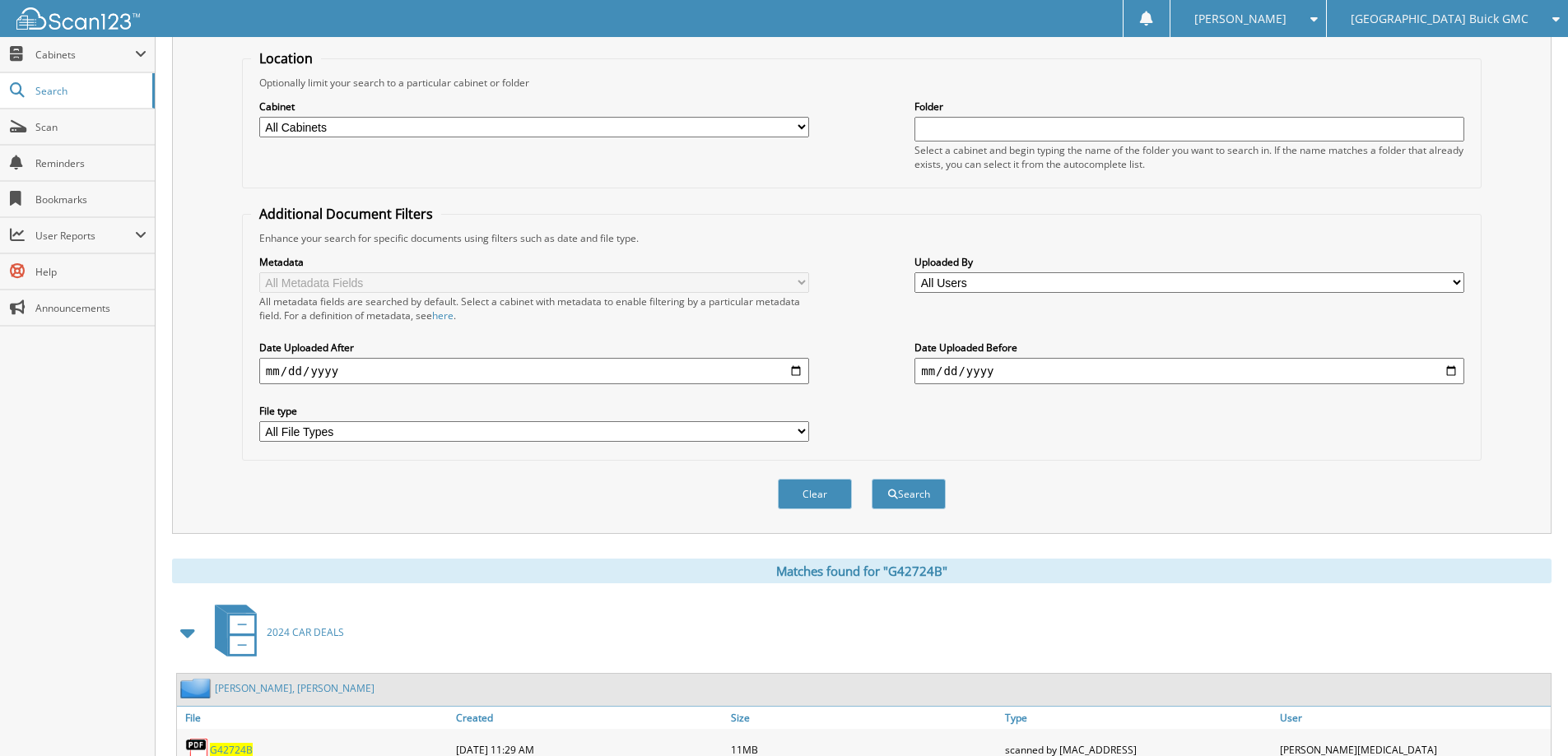
scroll to position [0, 0]
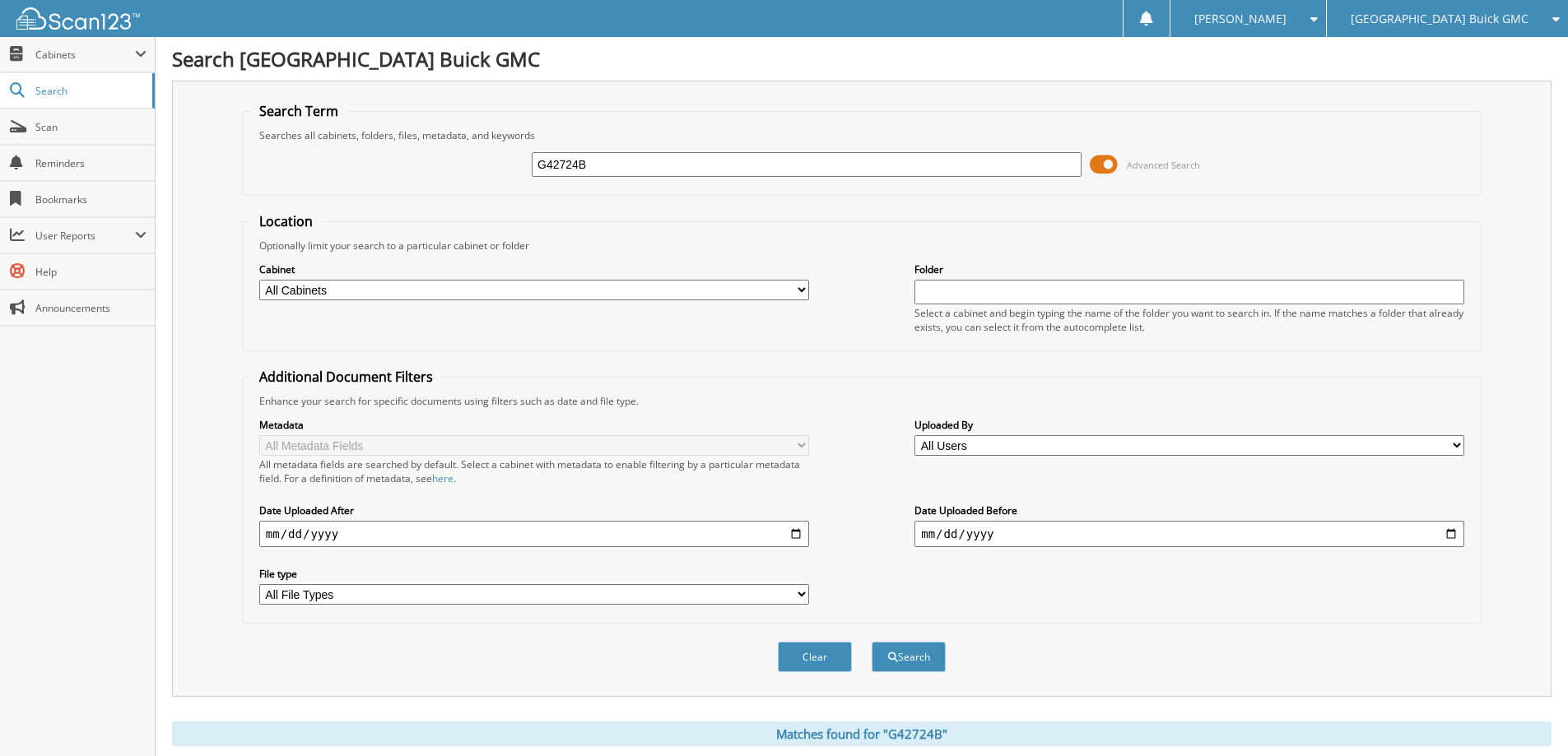
click at [795, 169] on input "G42724B" at bounding box center [806, 164] width 550 height 25
type input "G42962A"
click at [872, 641] on button "Search" at bounding box center [909, 656] width 74 height 30
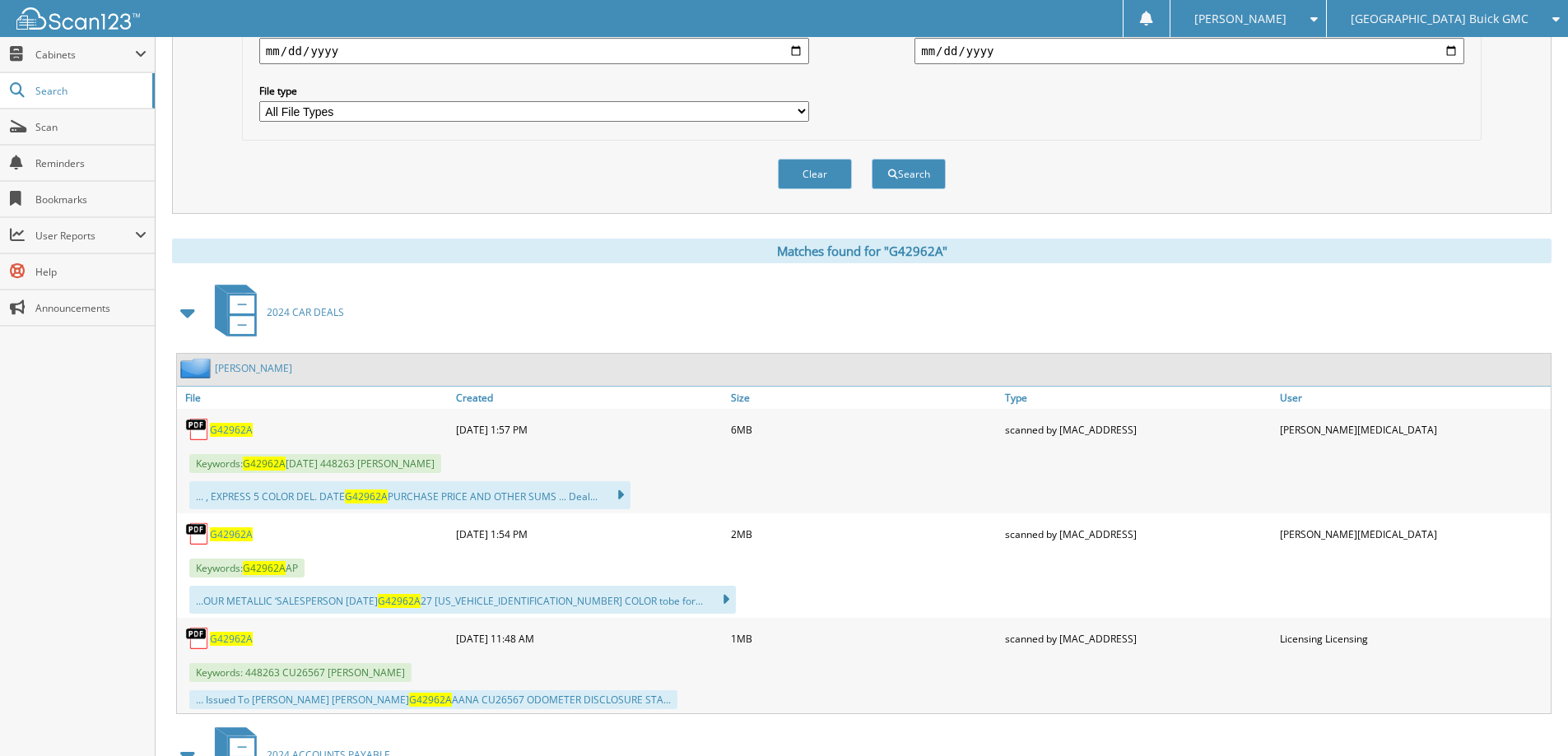
scroll to position [494, 0]
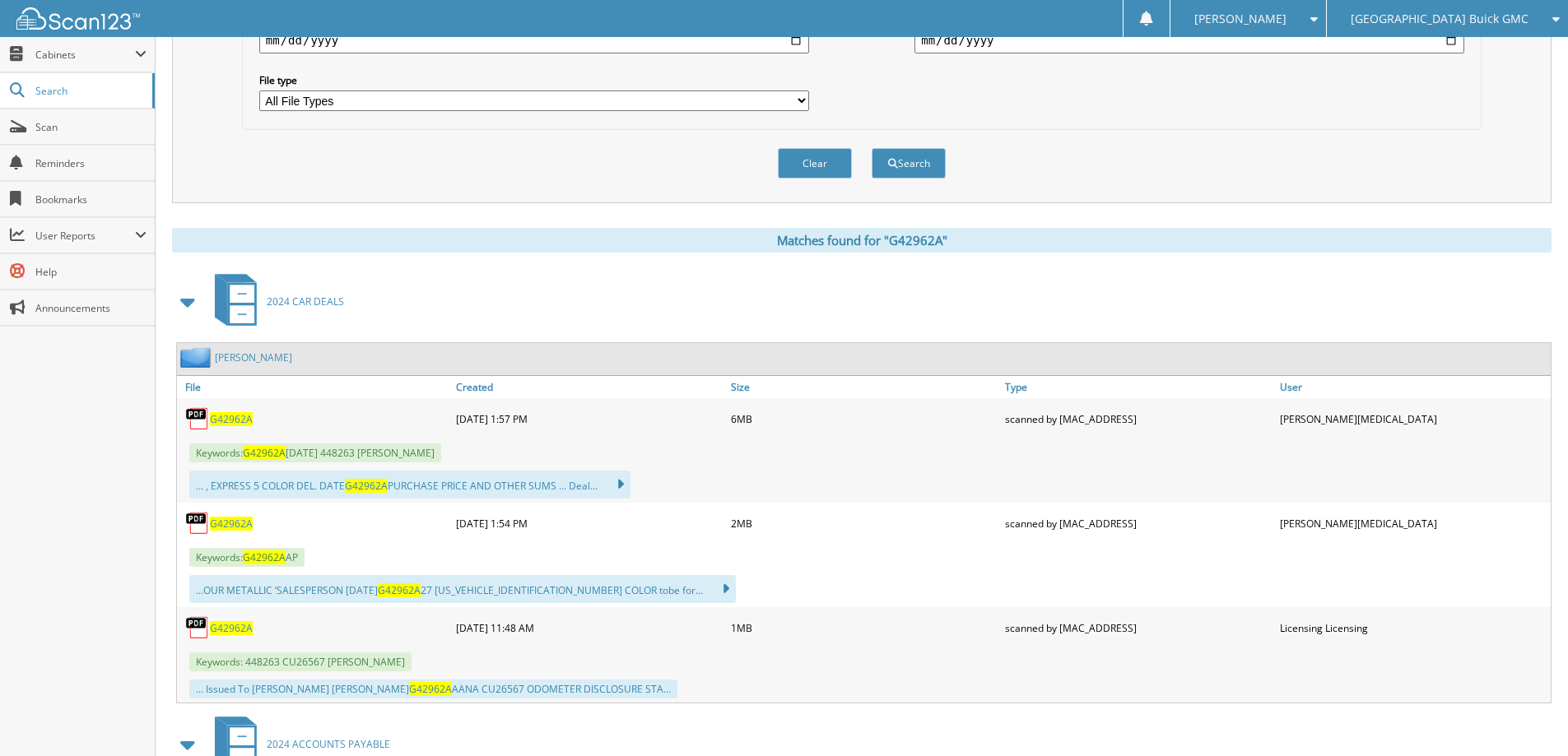
click at [249, 415] on span "G42962A" at bounding box center [231, 418] width 43 height 14
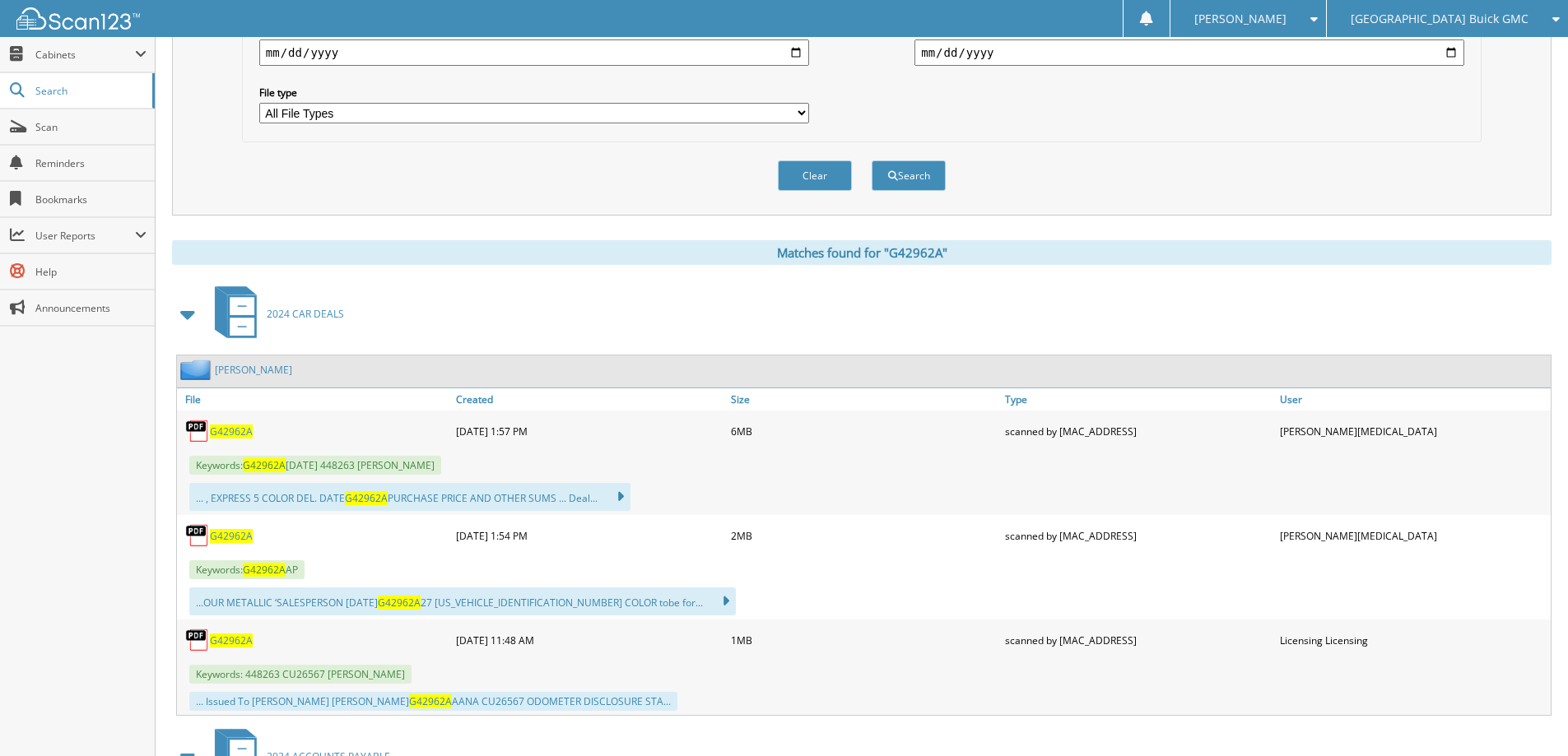
scroll to position [0, 0]
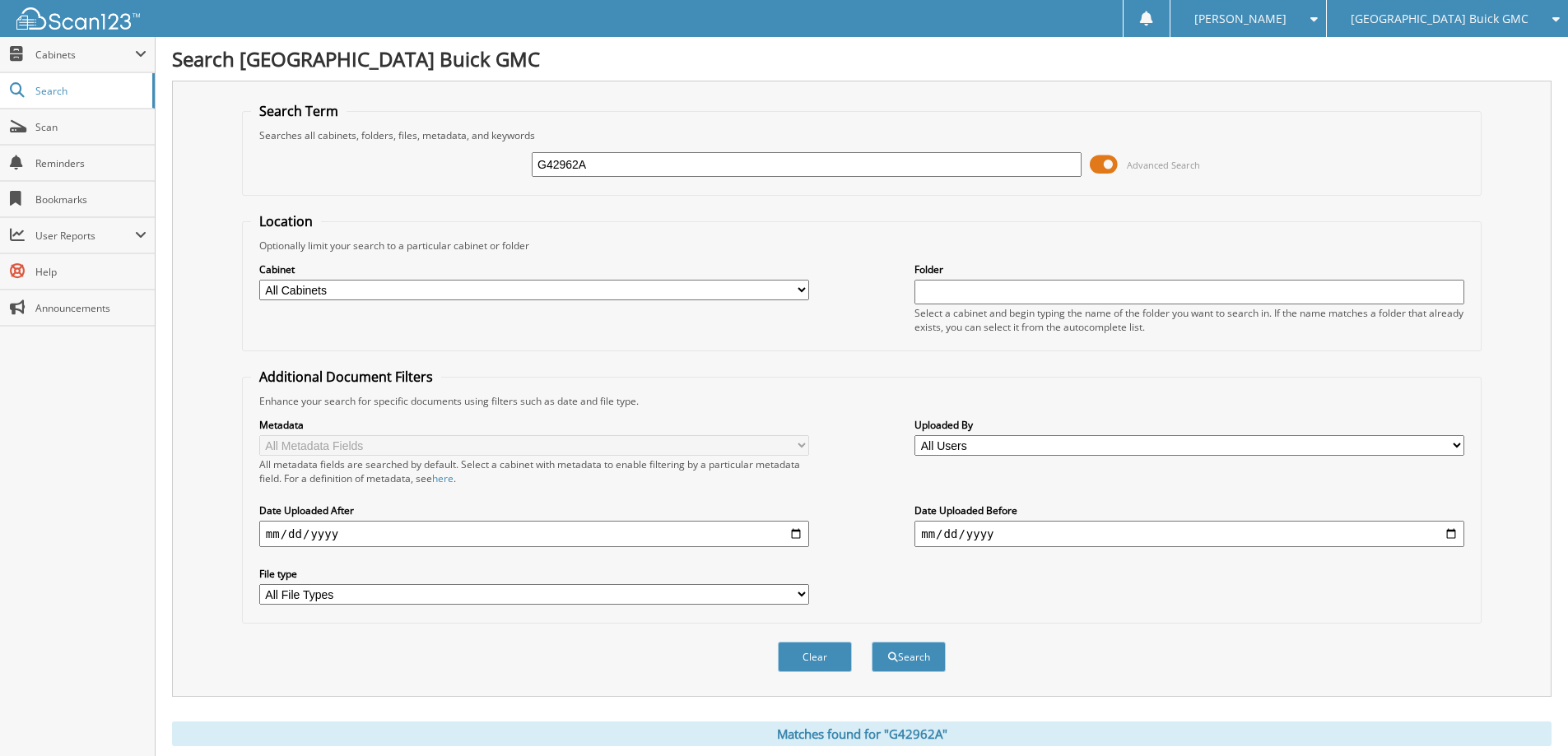
click at [708, 166] on input "G42962A" at bounding box center [806, 164] width 550 height 25
type input "G43116A"
click at [872, 641] on button "Search" at bounding box center [909, 656] width 74 height 30
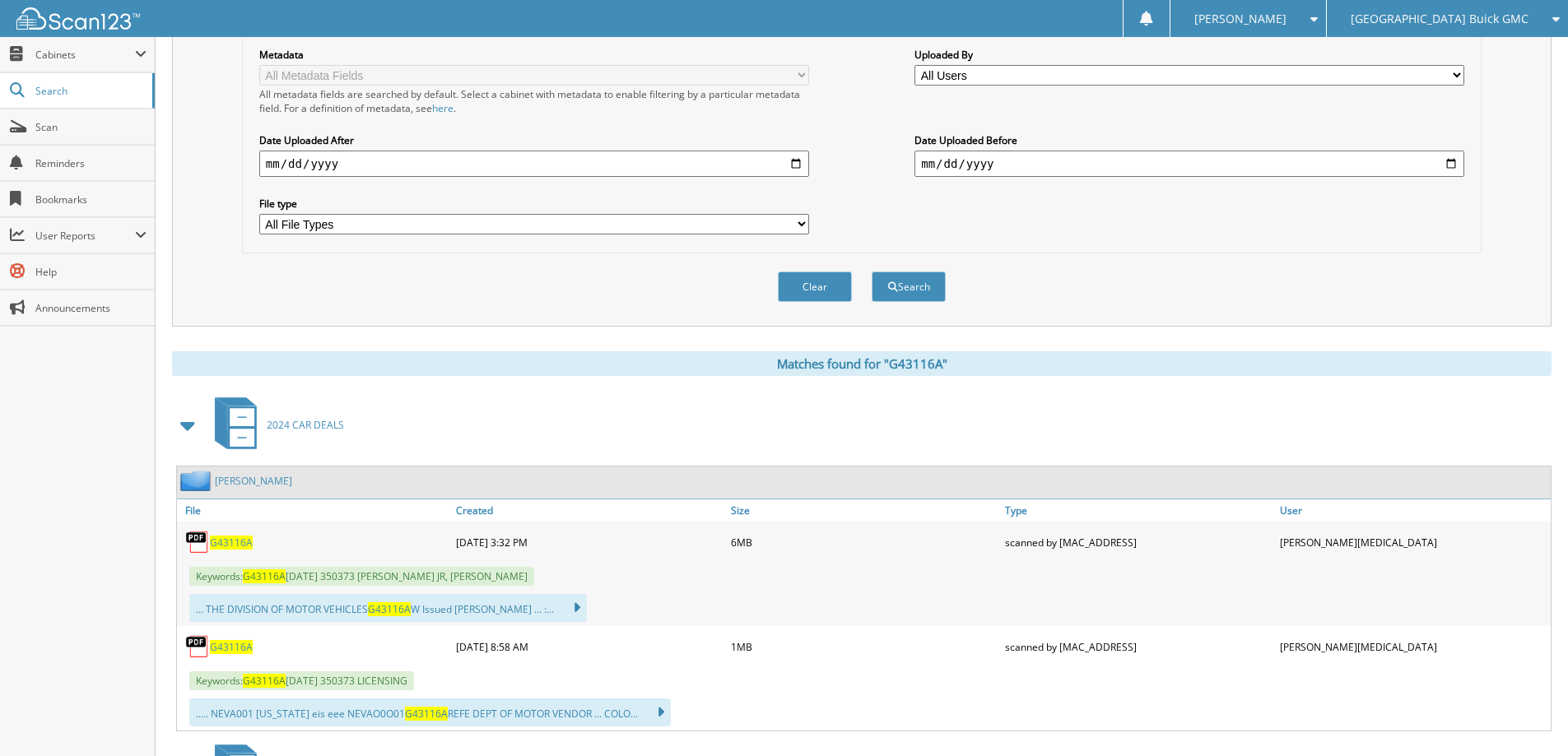
scroll to position [411, 0]
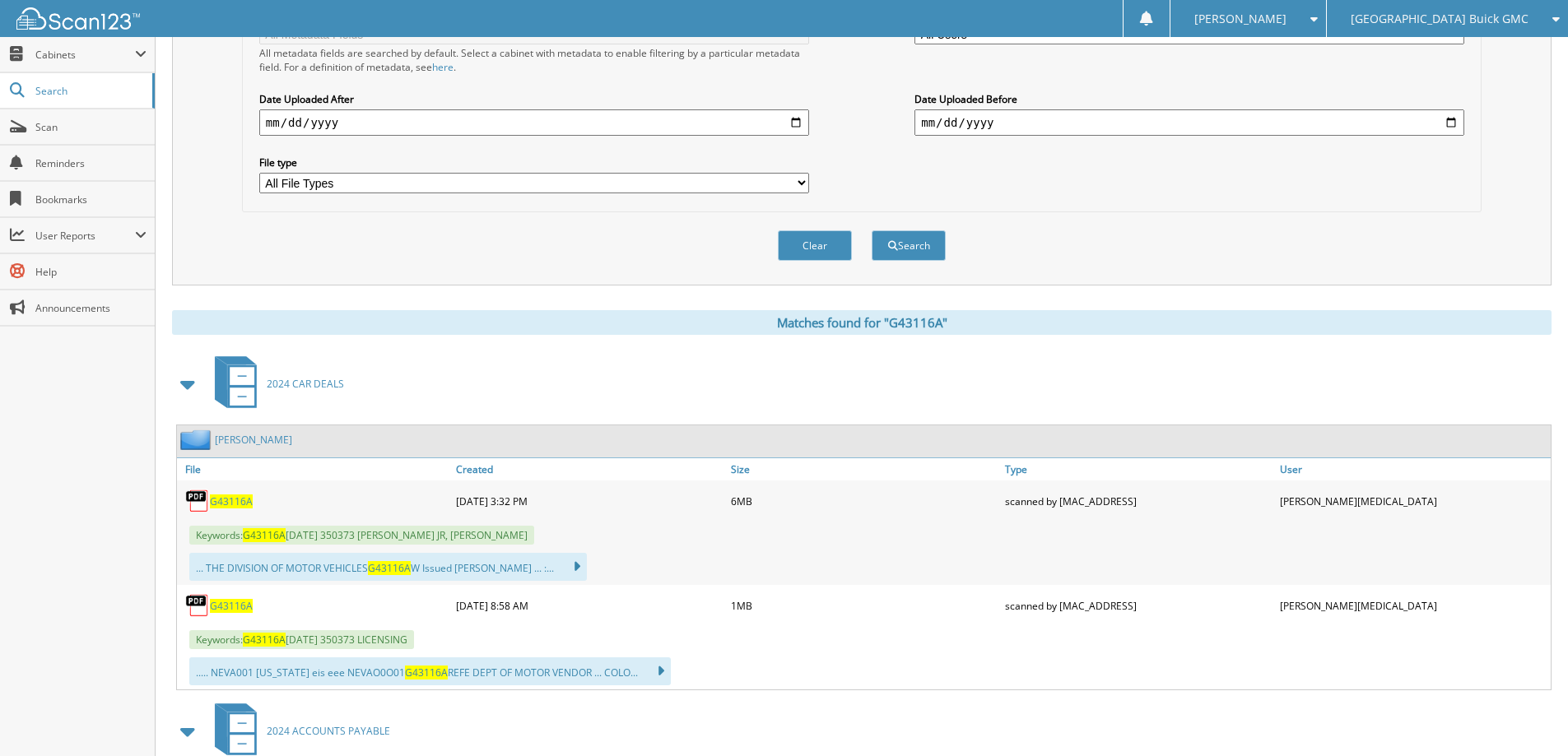
click at [233, 606] on span "G43116A" at bounding box center [231, 606] width 43 height 14
click at [234, 500] on span "G43116A" at bounding box center [231, 501] width 43 height 14
